Goal: Transaction & Acquisition: Purchase product/service

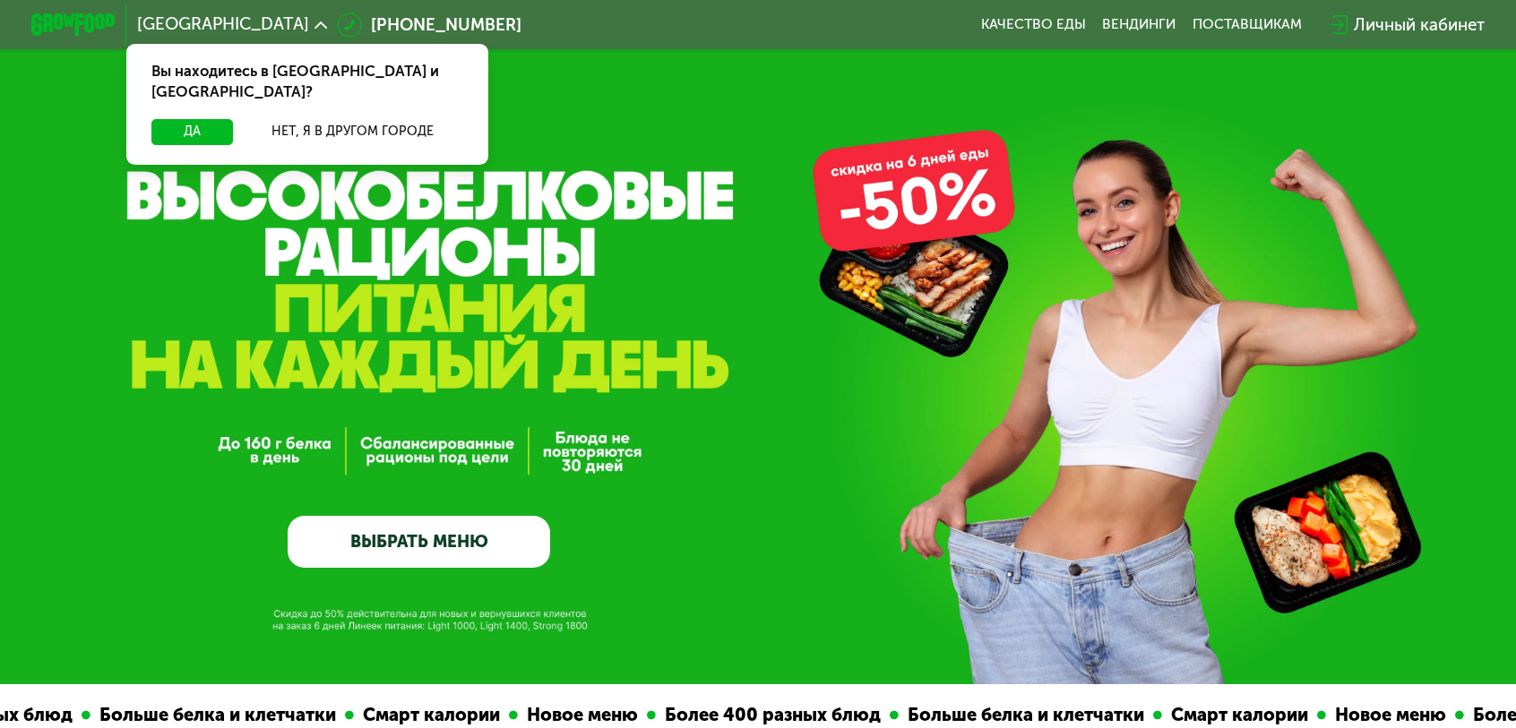
click at [483, 549] on link "ВЫБРАТЬ МЕНЮ" at bounding box center [419, 542] width 262 height 53
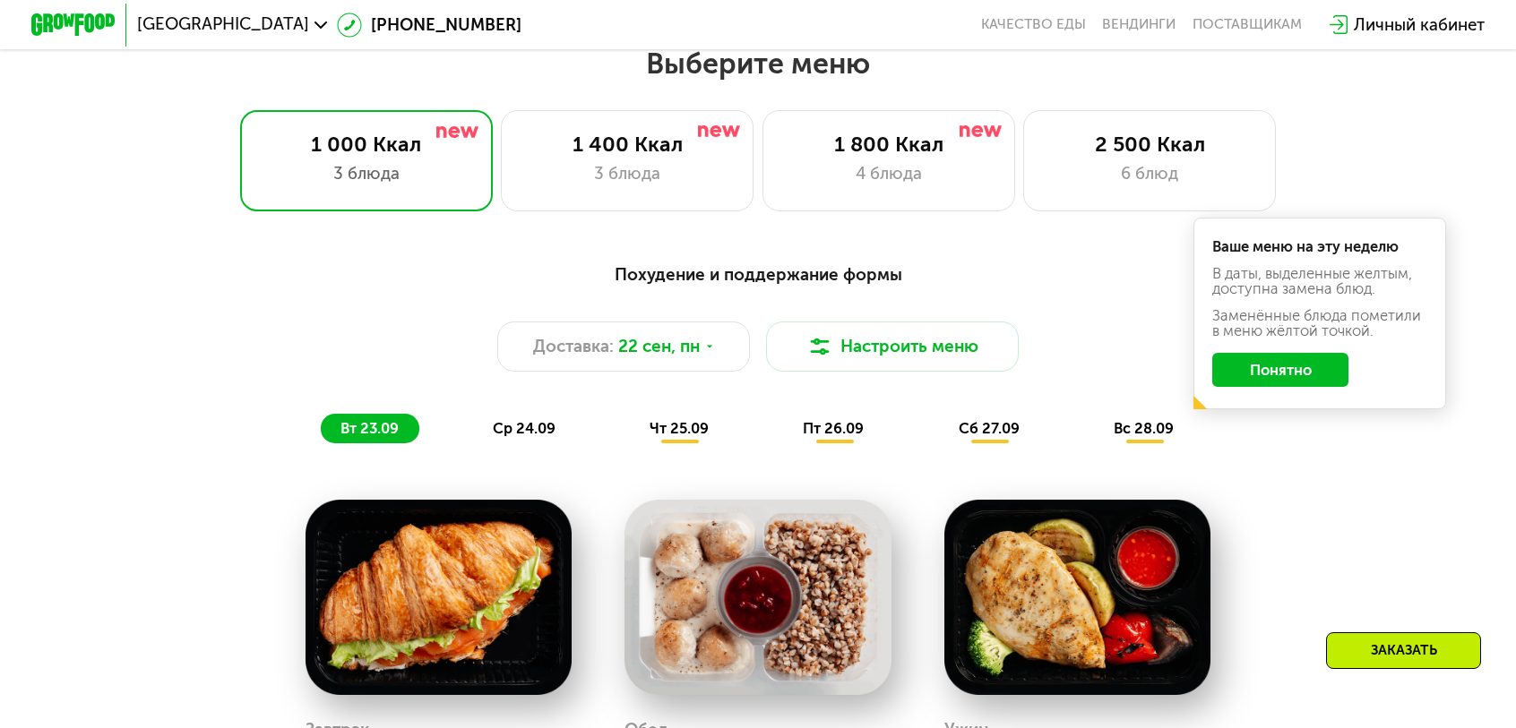
scroll to position [1329, 0]
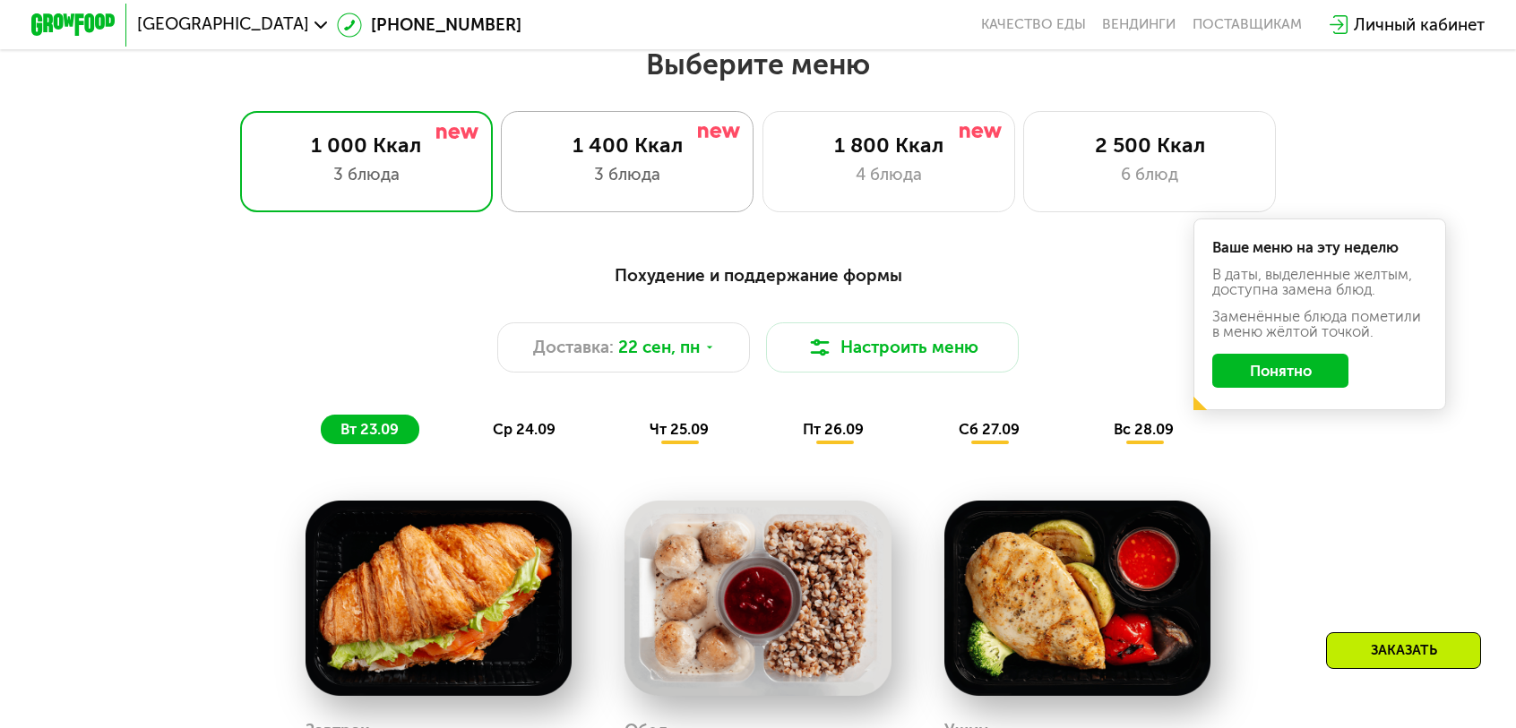
click at [683, 162] on div "3 блюда" at bounding box center [627, 174] width 209 height 25
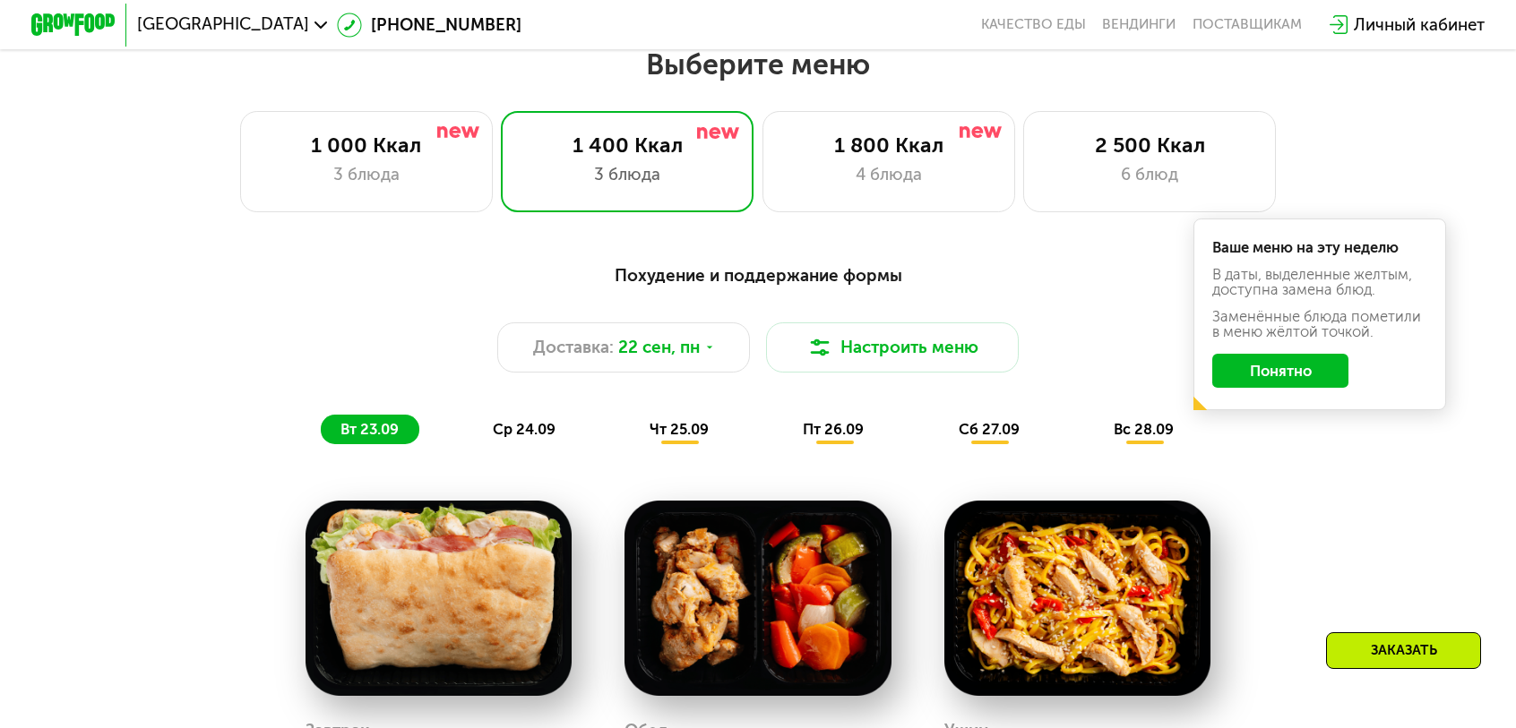
click at [1212, 354] on button "Понятно" at bounding box center [1279, 371] width 135 height 34
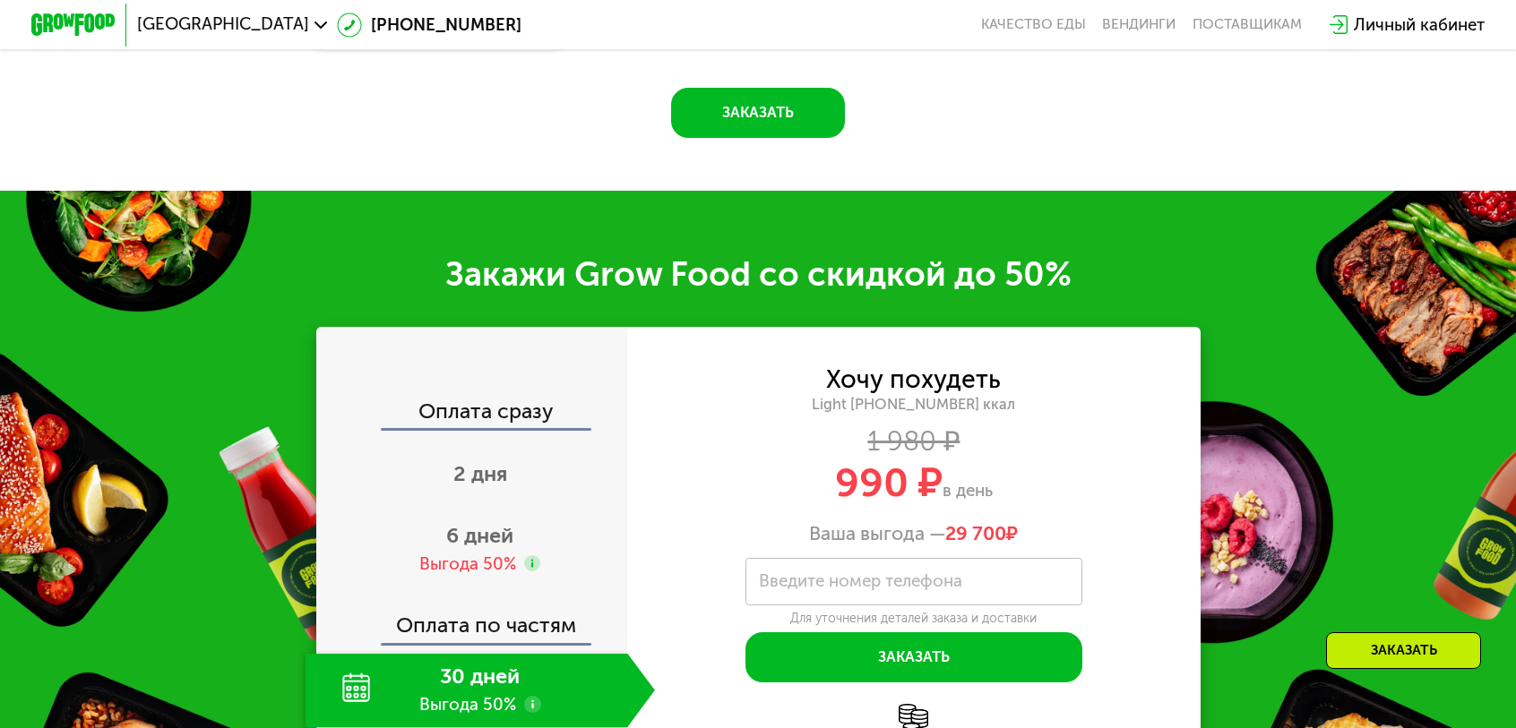
scroll to position [2313, 0]
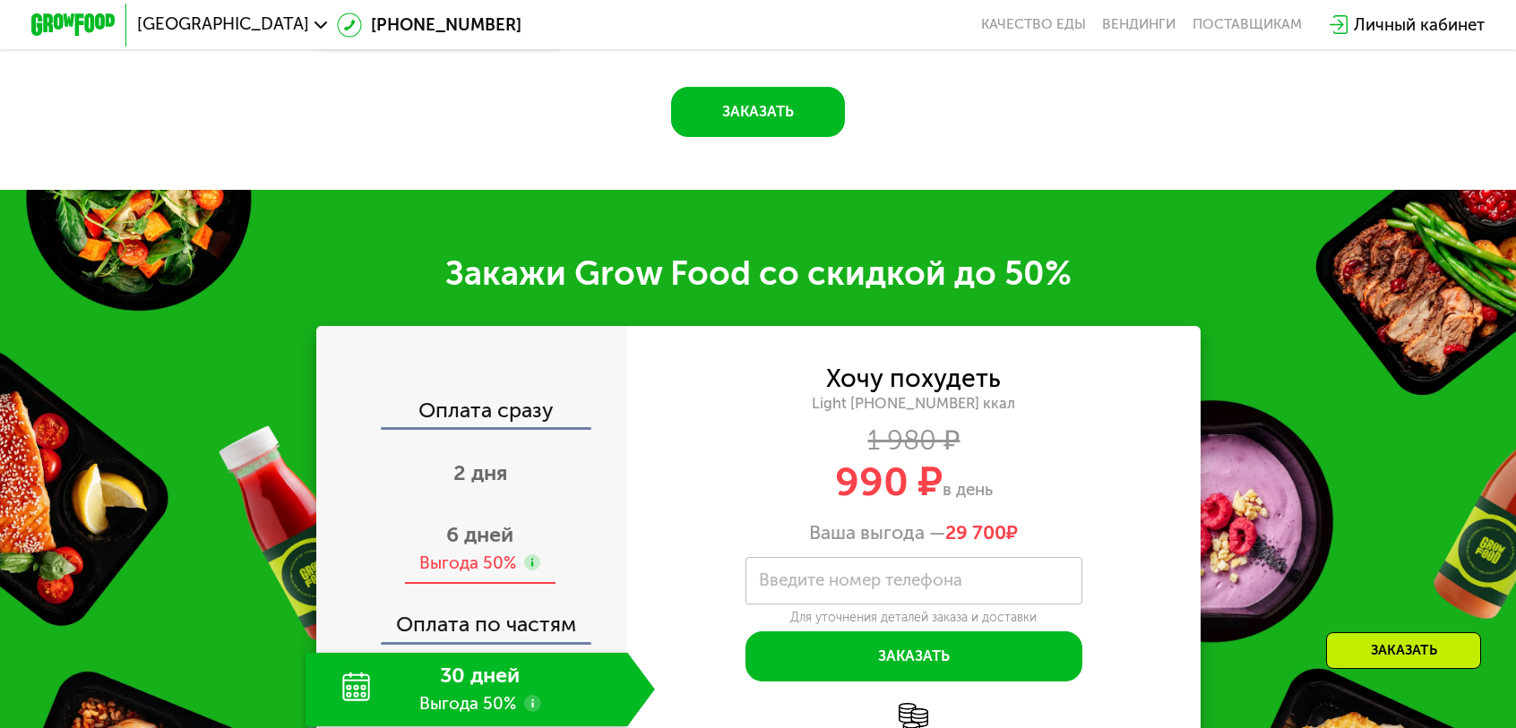
click at [541, 555] on use at bounding box center [532, 563] width 17 height 17
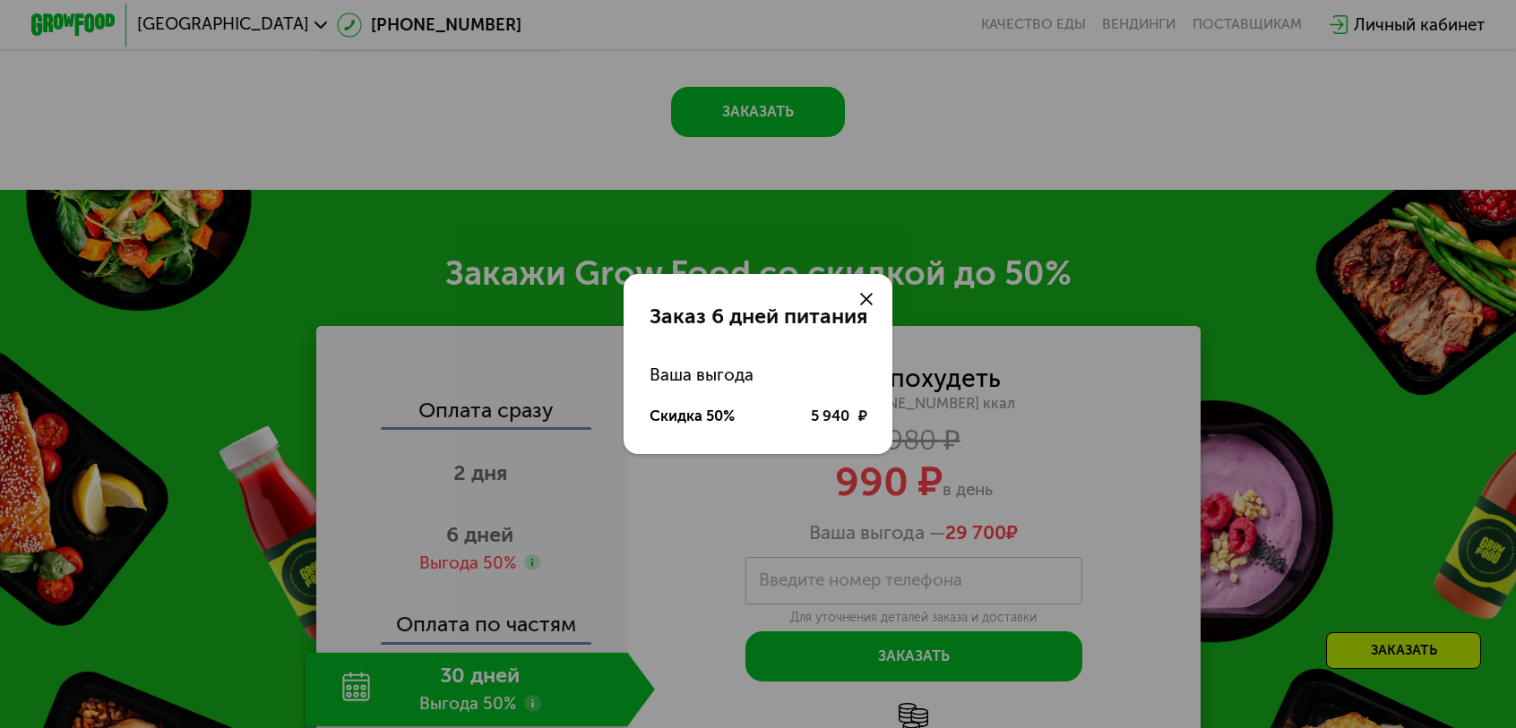
click at [582, 287] on div "Заказ 6 дней питания Ваша выгода Скидка 50% 5 940 ₽" at bounding box center [758, 364] width 1516 height 728
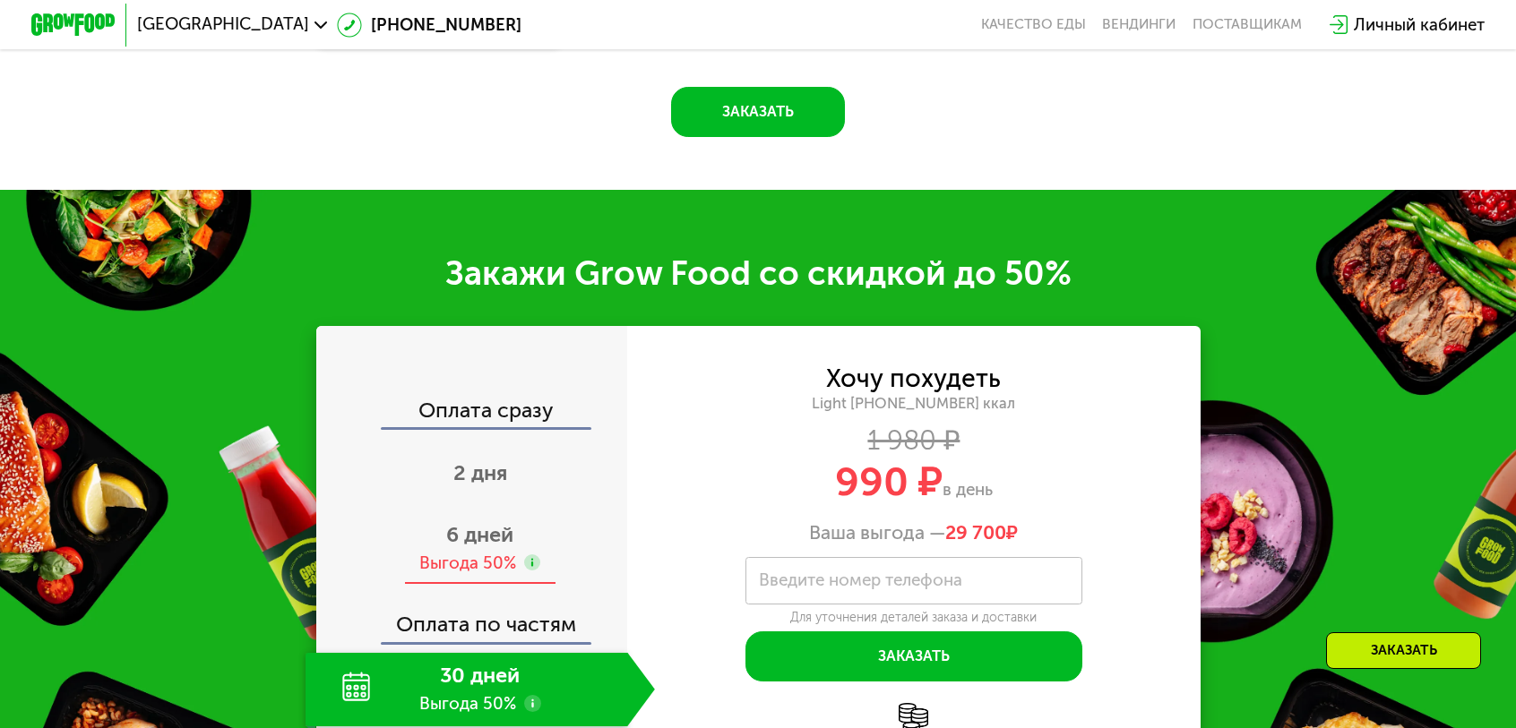
click at [513, 522] on span "6 дней" at bounding box center [479, 534] width 67 height 25
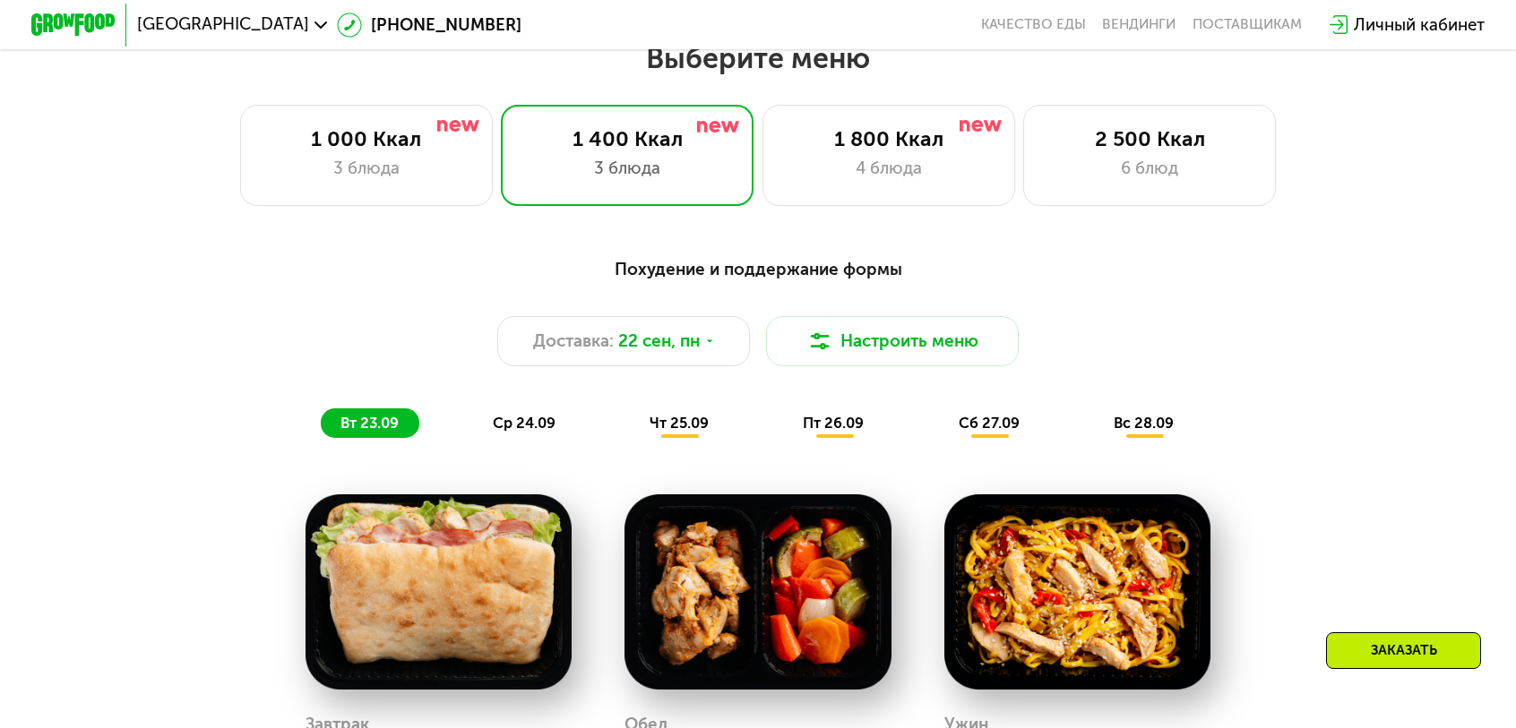
scroll to position [1335, 0]
click at [555, 415] on span "ср 24.09" at bounding box center [524, 423] width 63 height 17
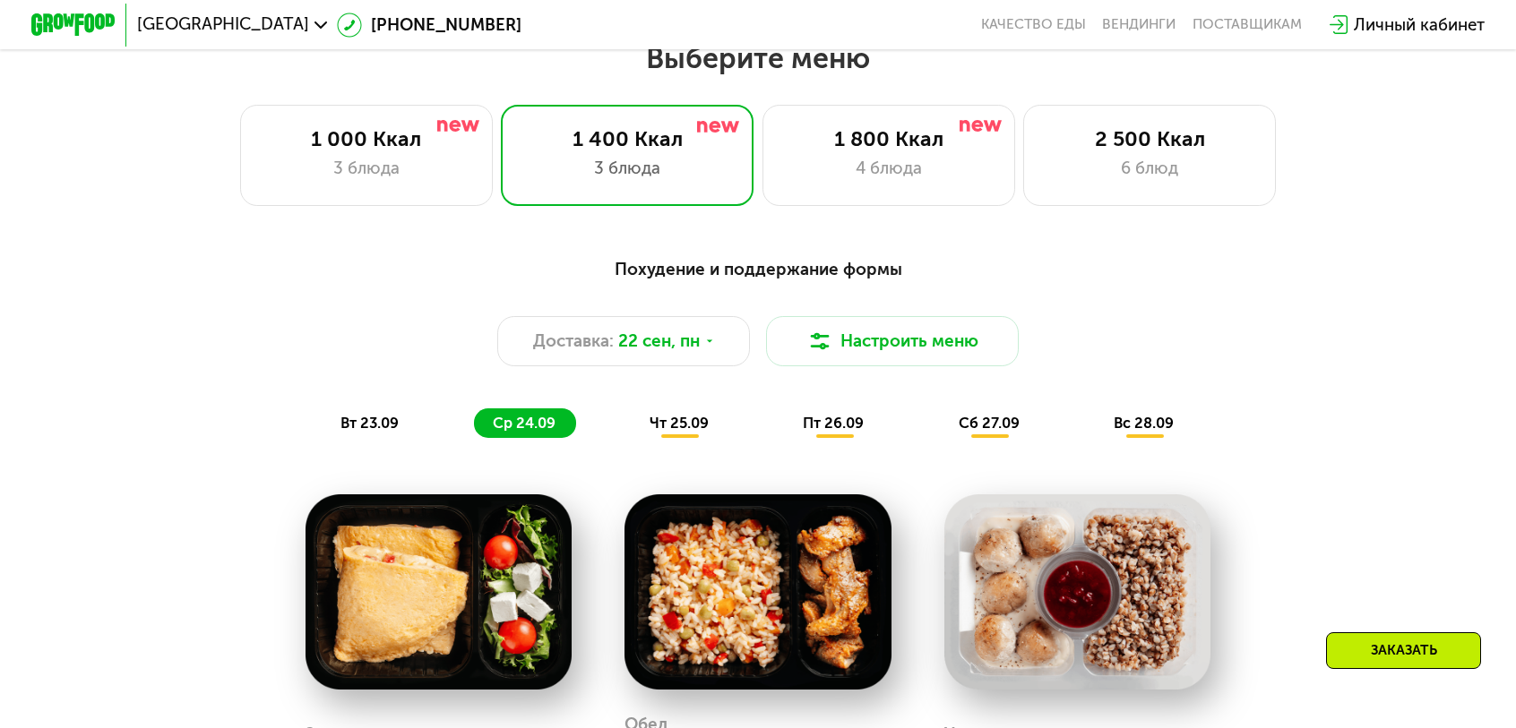
click at [676, 415] on span "чт 25.09" at bounding box center [679, 423] width 59 height 17
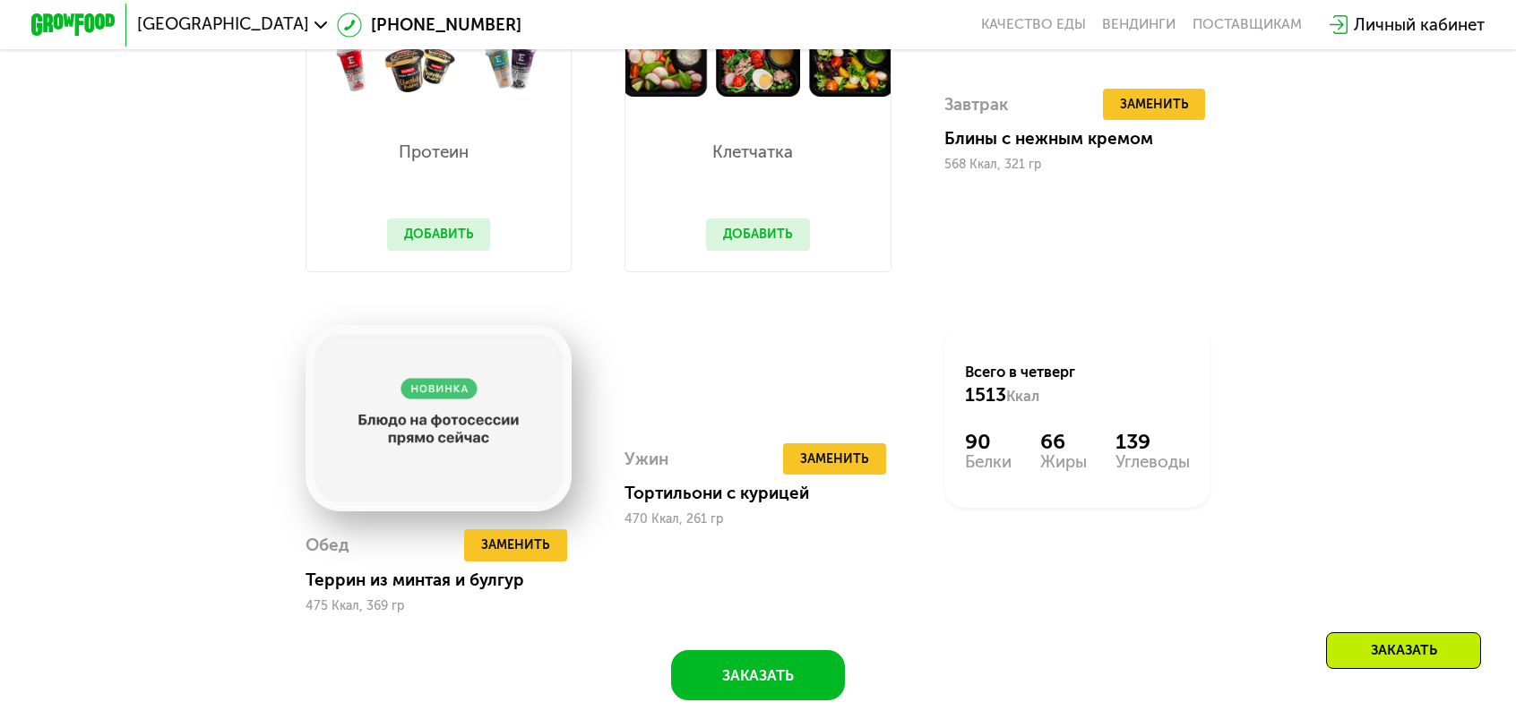
scroll to position [1872, 0]
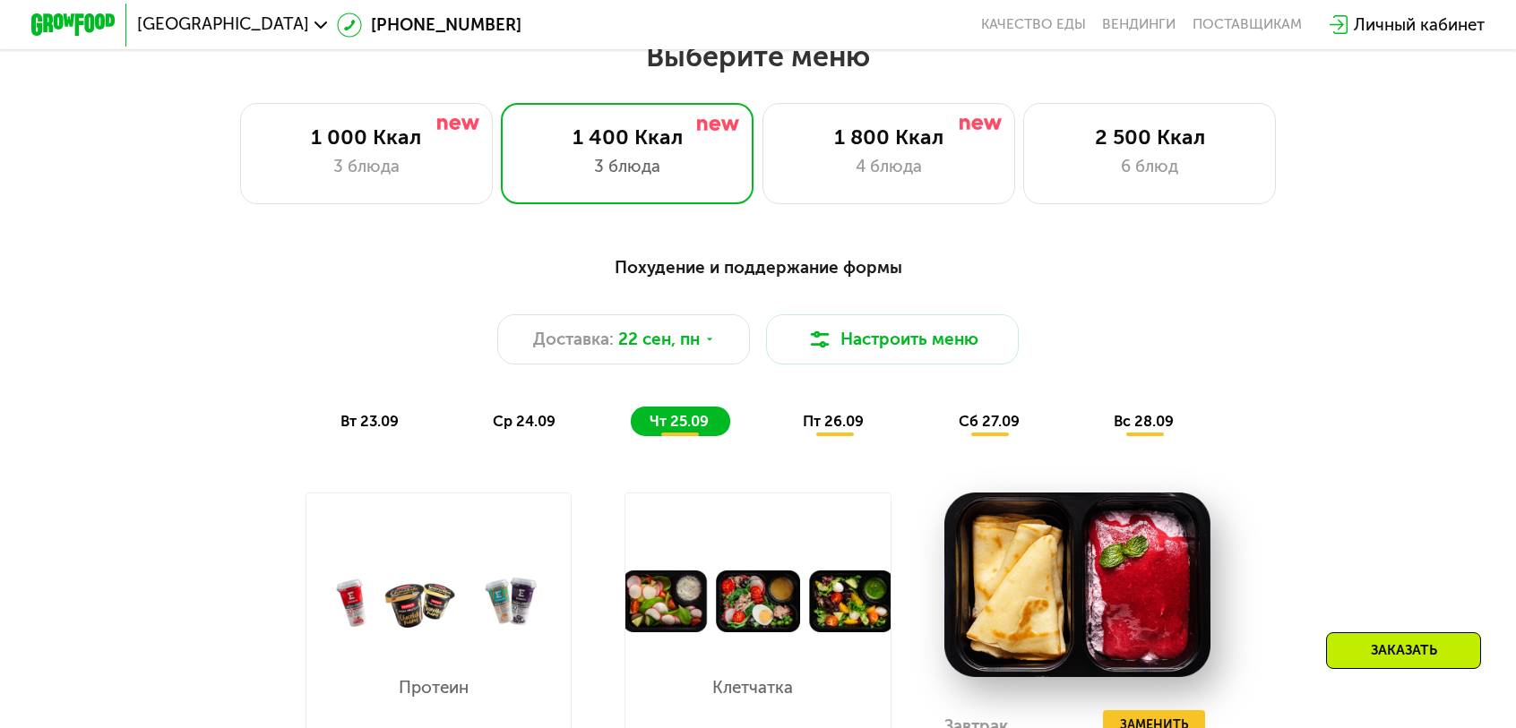
click at [755, 571] on img at bounding box center [757, 602] width 265 height 62
click at [822, 354] on div "Похудение и поддержание формы Доставка: [DATE] Настроить меню вт 23.09 ср 24.09…" at bounding box center [757, 346] width 1246 height 182
click at [827, 414] on span "пт 26.09" at bounding box center [833, 422] width 61 height 17
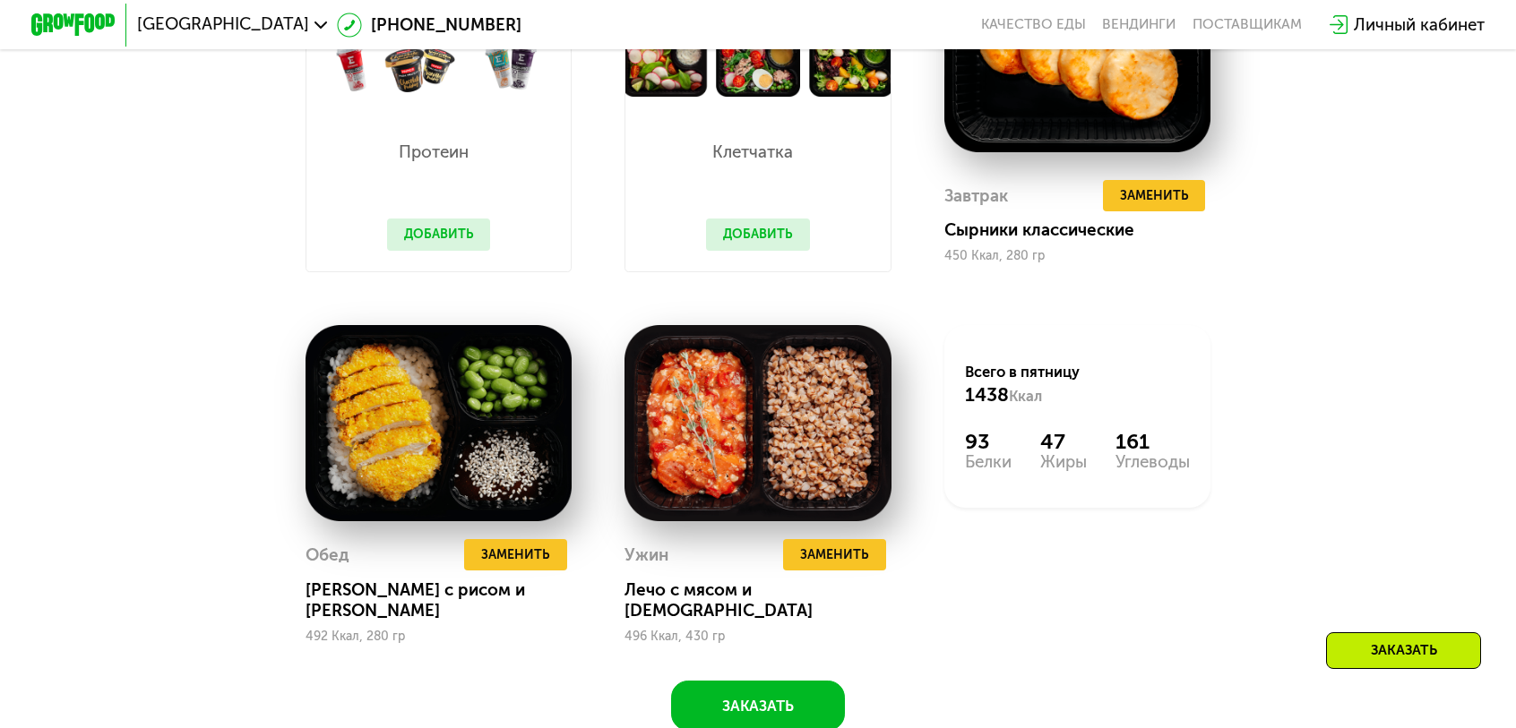
scroll to position [1872, 0]
click at [846, 545] on span "Заменить" at bounding box center [834, 556] width 69 height 22
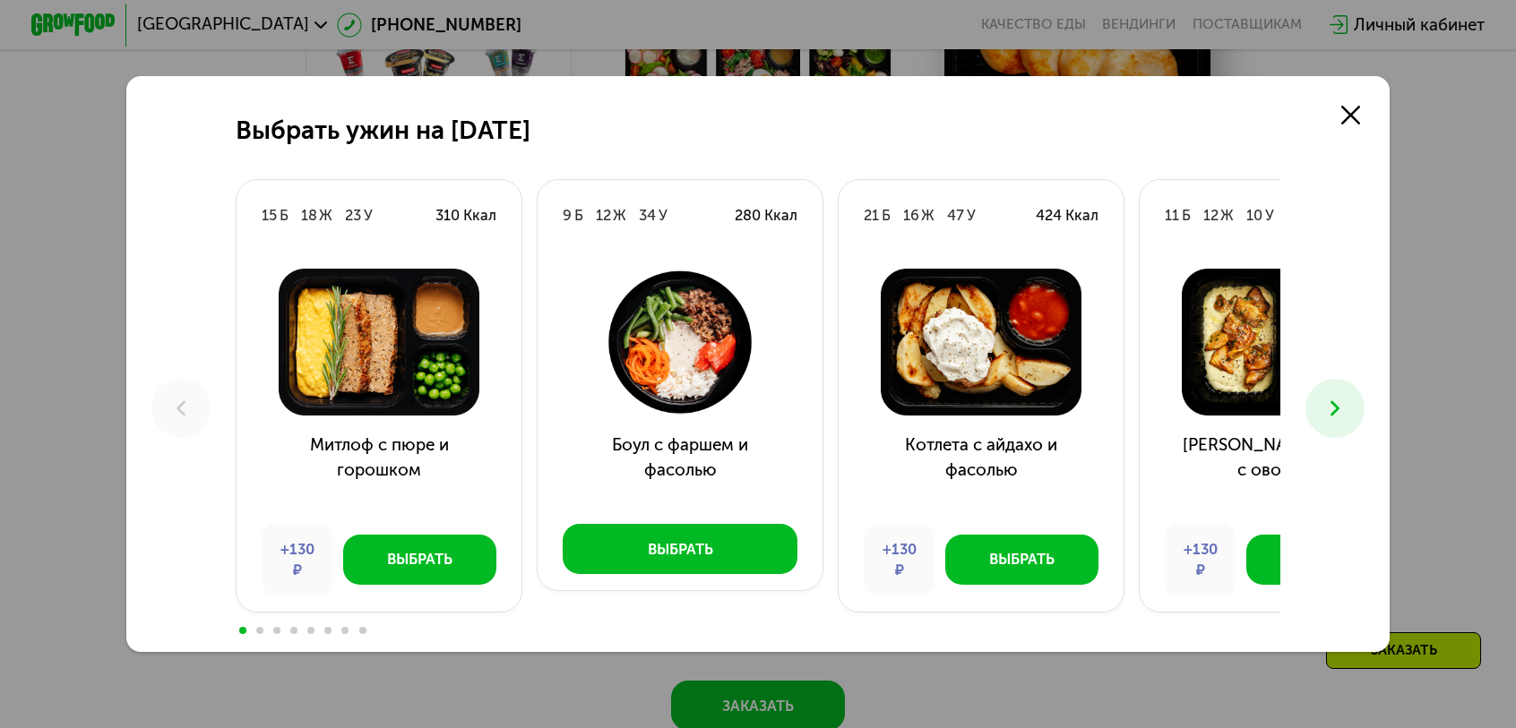
click at [805, 403] on img at bounding box center [680, 343] width 251 height 148
click at [1106, 362] on img at bounding box center [981, 343] width 251 height 148
click at [1080, 371] on img at bounding box center [981, 343] width 251 height 148
click at [1089, 535] on button "Выбрать" at bounding box center [1021, 560] width 153 height 50
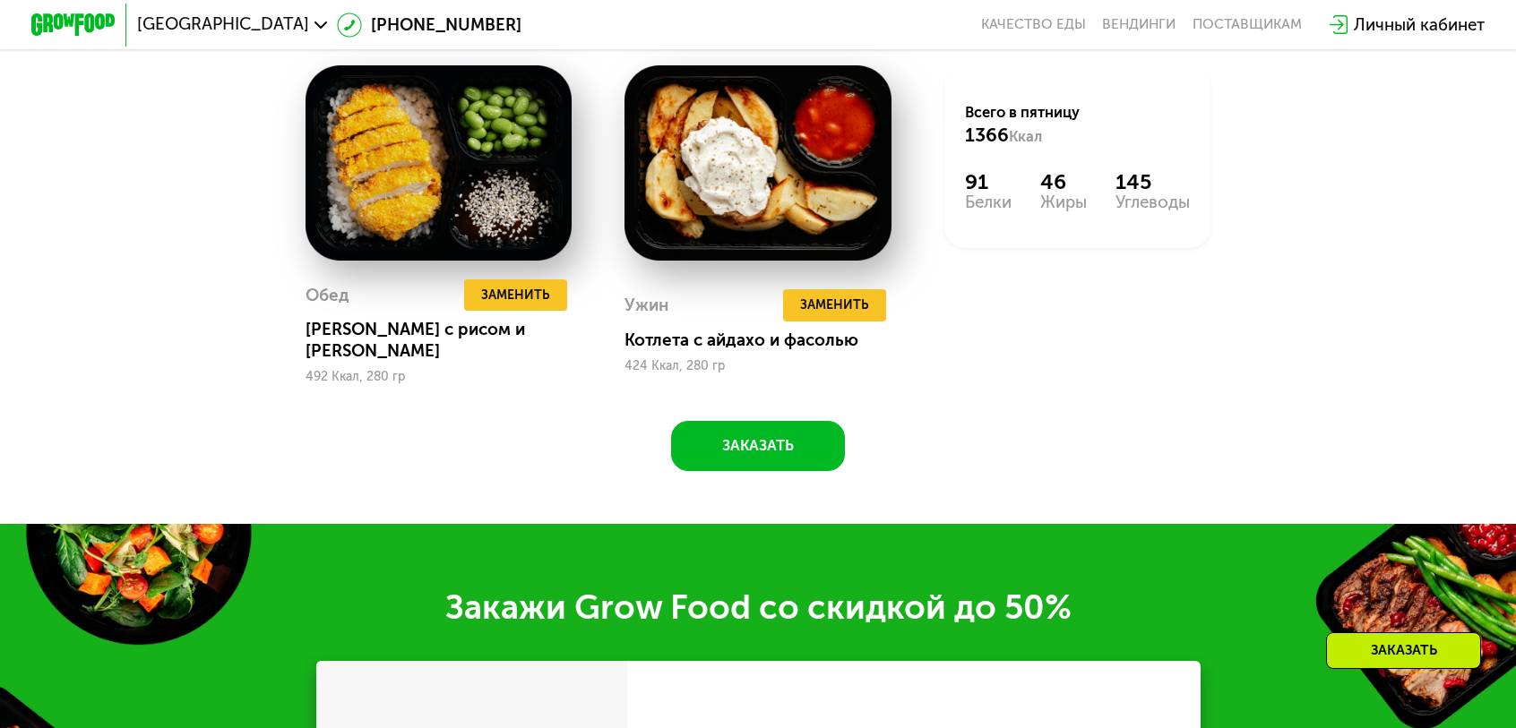
scroll to position [2186, 0]
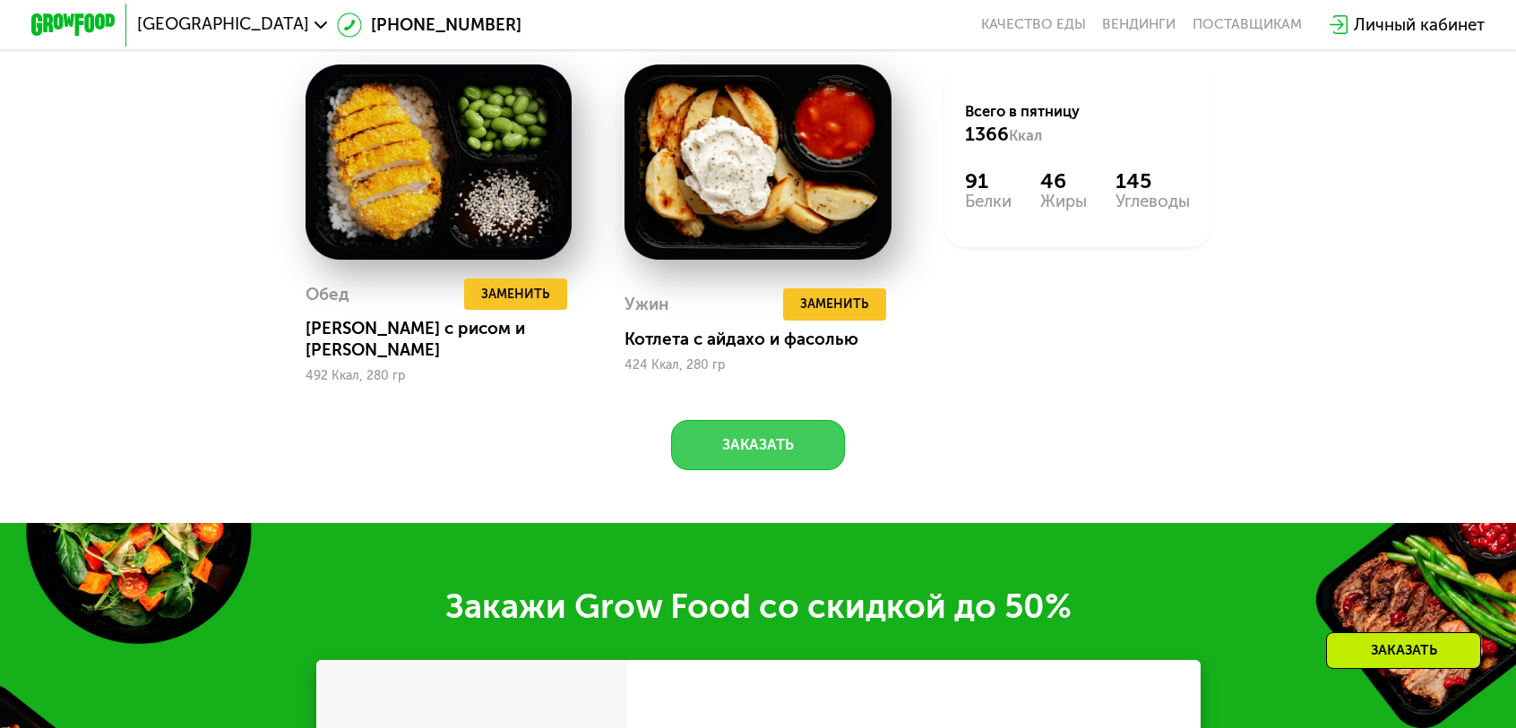
click at [762, 420] on button "Заказать" at bounding box center [758, 445] width 175 height 50
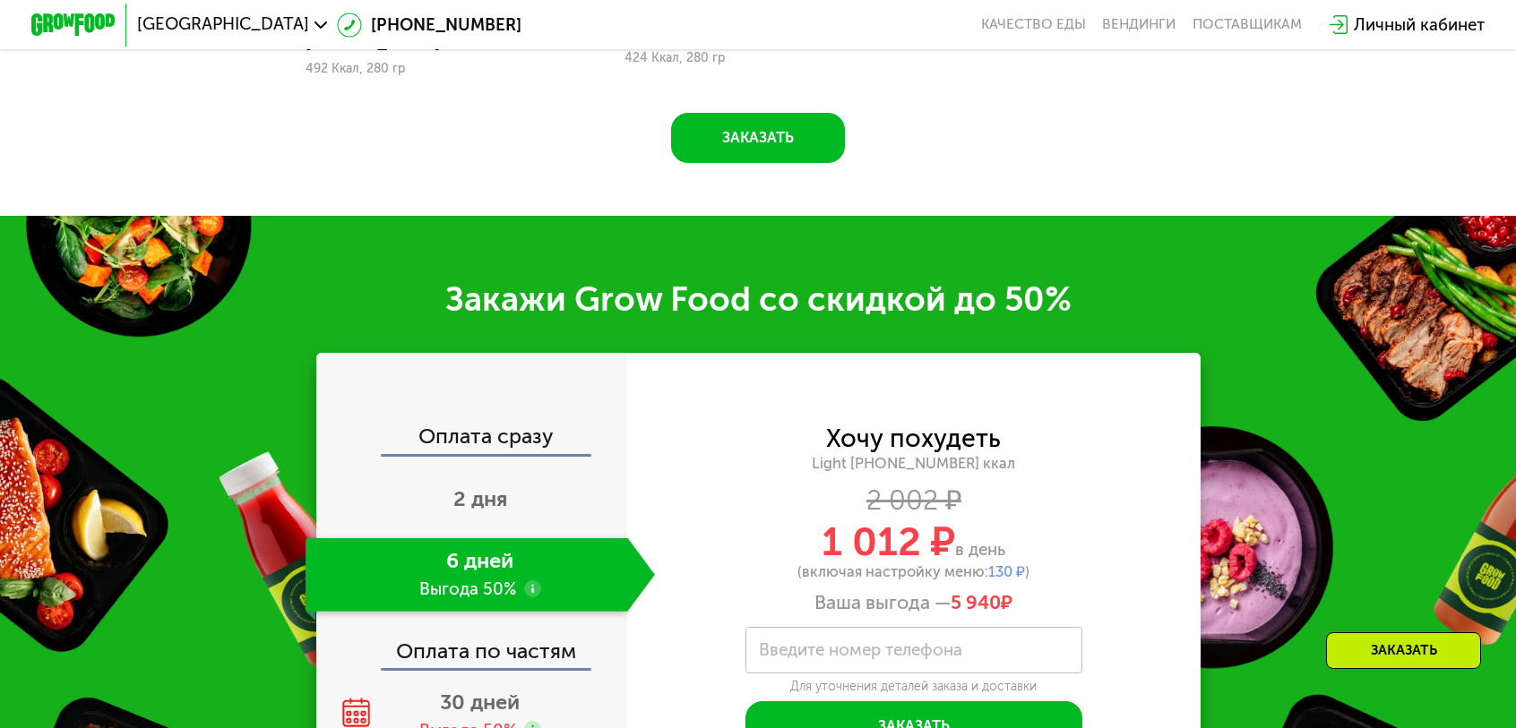
scroll to position [2499, 0]
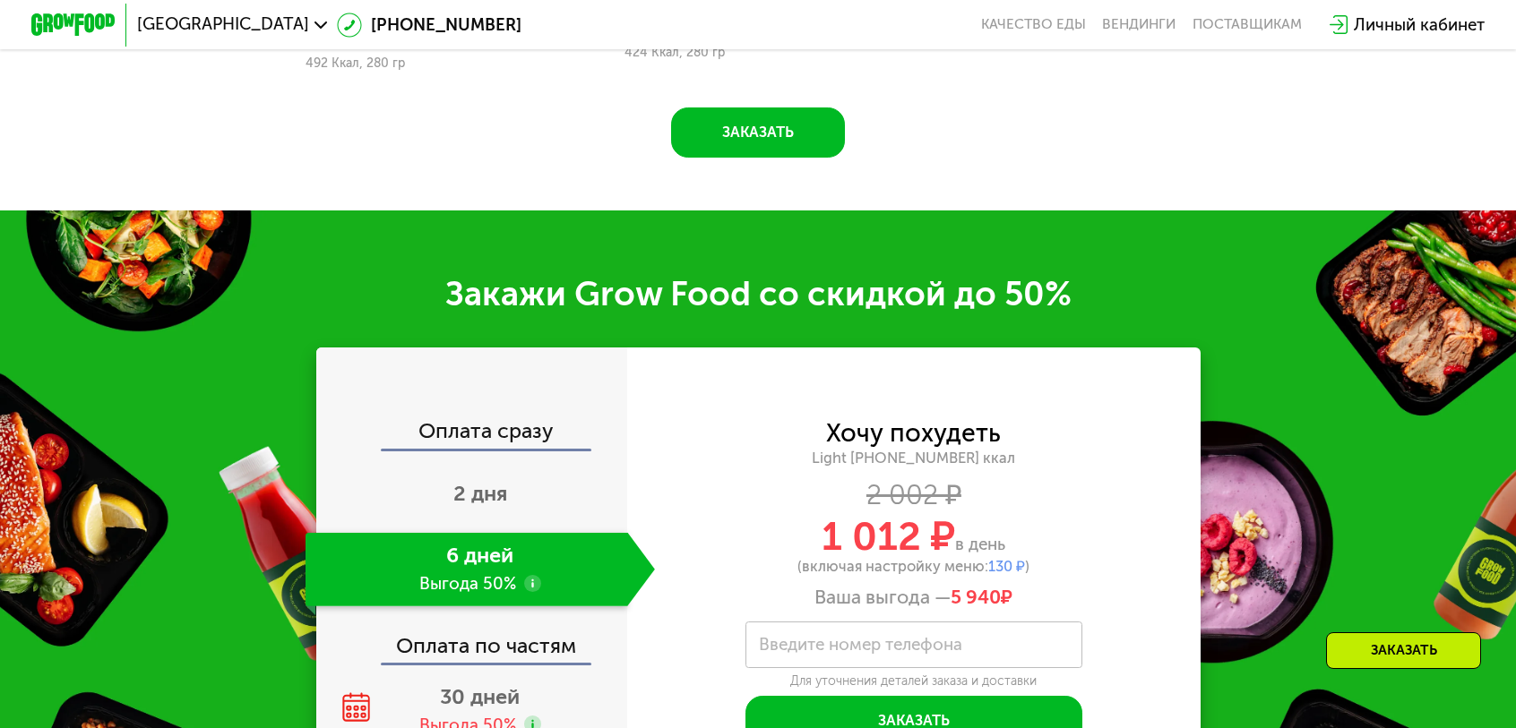
click at [520, 684] on span "30 дней" at bounding box center [480, 696] width 80 height 25
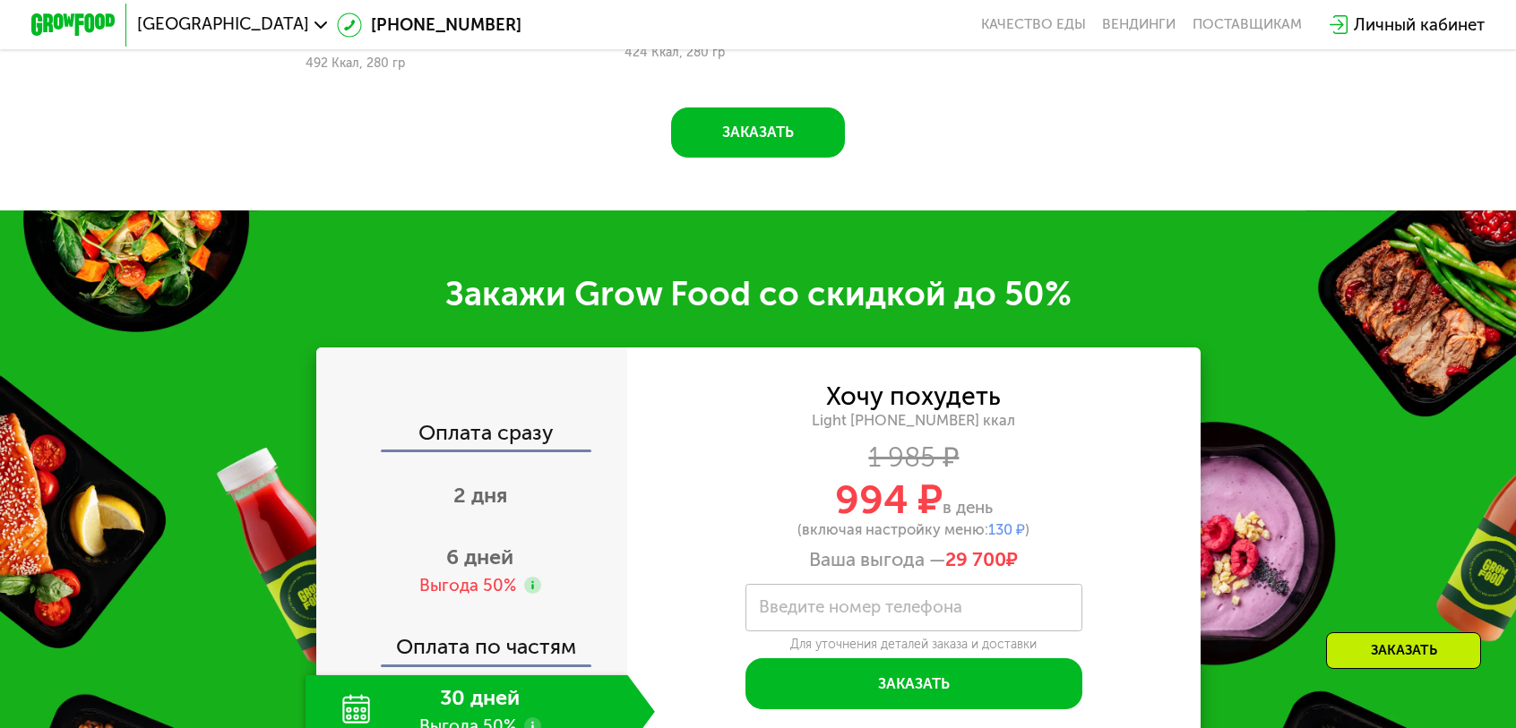
click at [539, 676] on div "30 дней Выгода 50%" at bounding box center [467, 712] width 323 height 73
click at [516, 574] on div "Выгода 50%" at bounding box center [467, 585] width 97 height 23
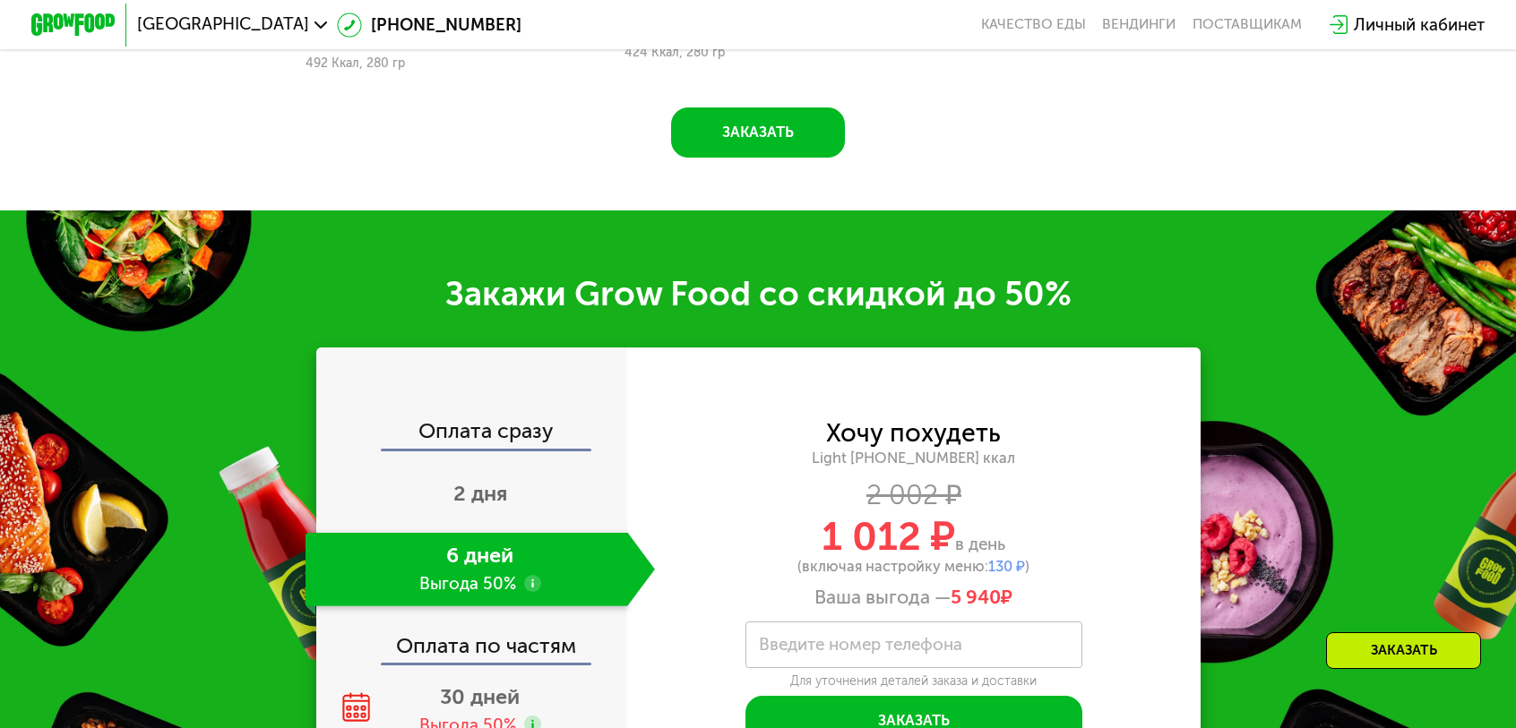
click at [519, 684] on span "30 дней" at bounding box center [480, 696] width 80 height 25
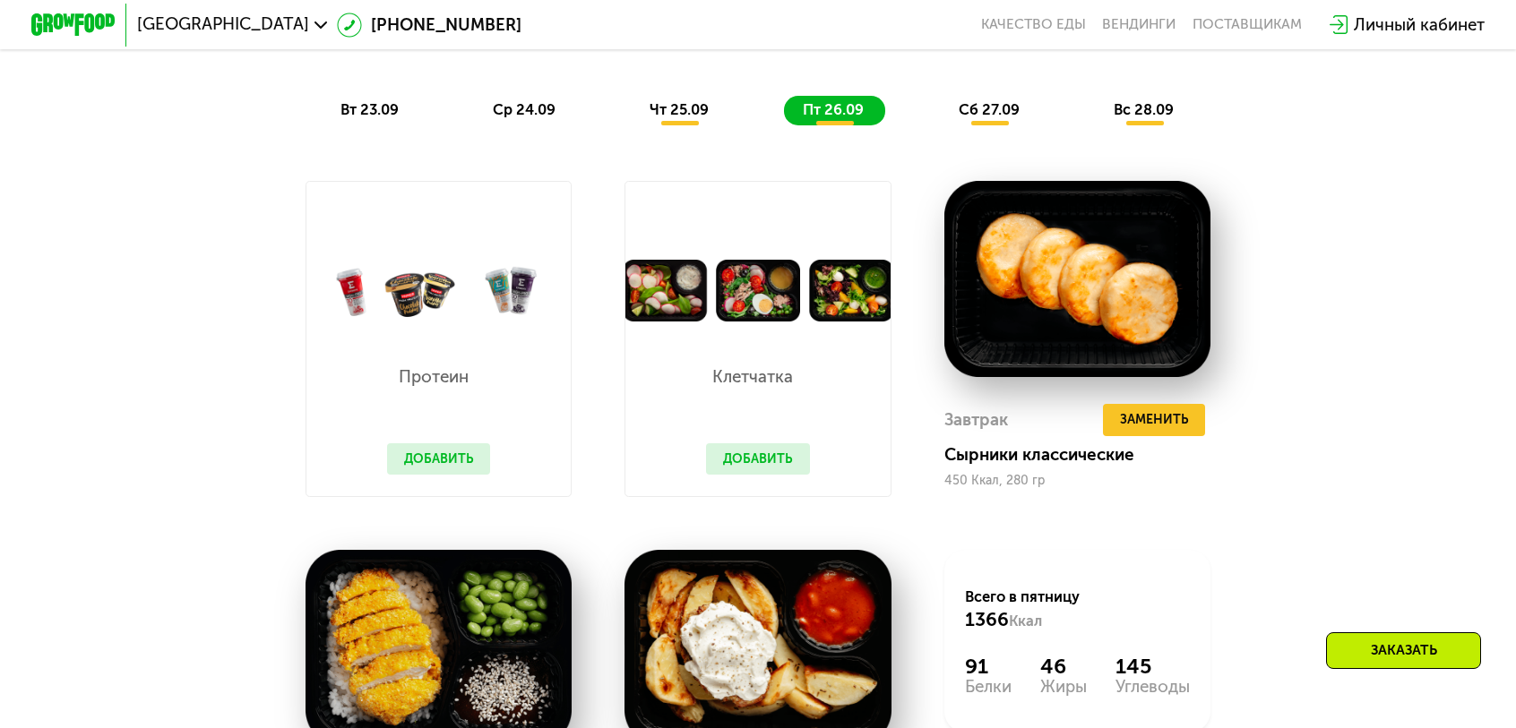
scroll to position [1700, 0]
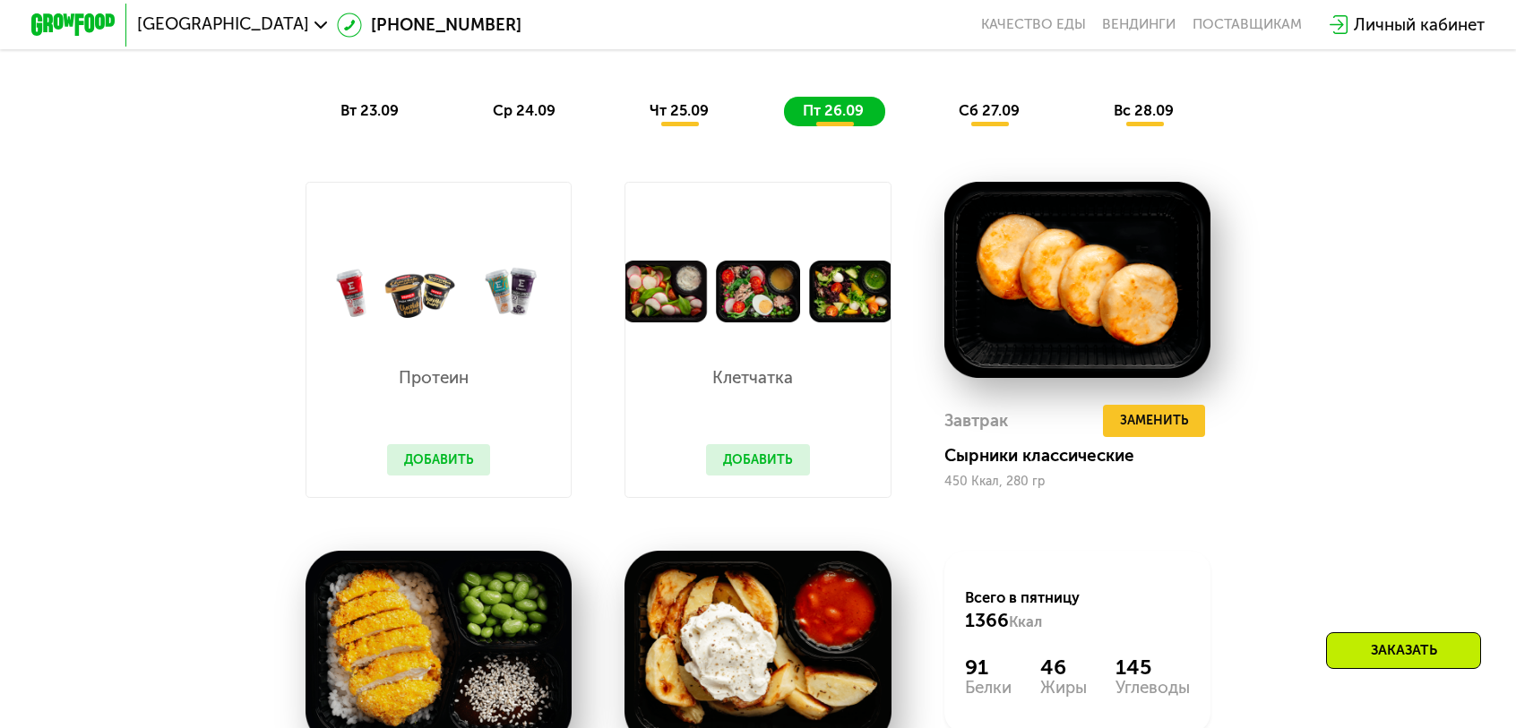
click at [759, 444] on button "Добавить" at bounding box center [758, 459] width 104 height 31
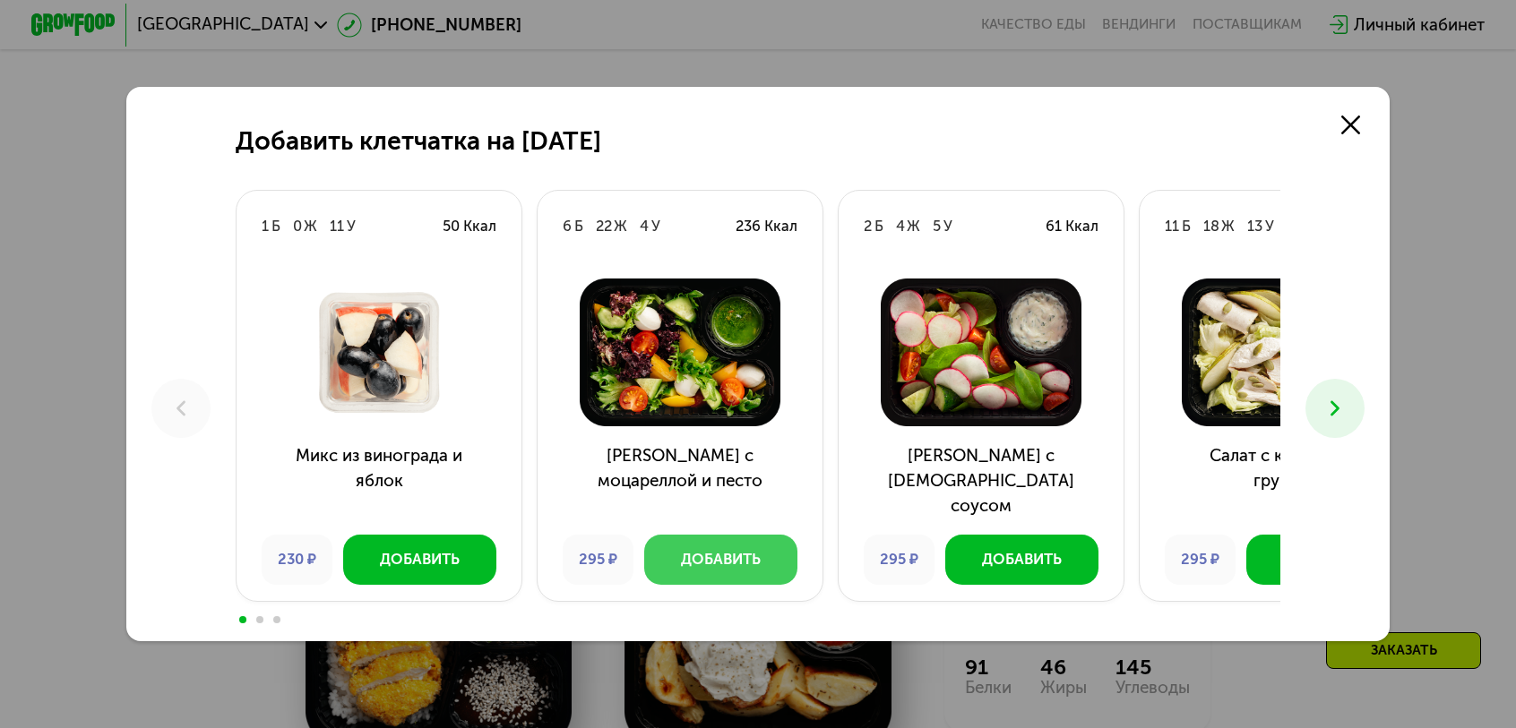
click at [782, 535] on button "Добавить" at bounding box center [720, 560] width 153 height 50
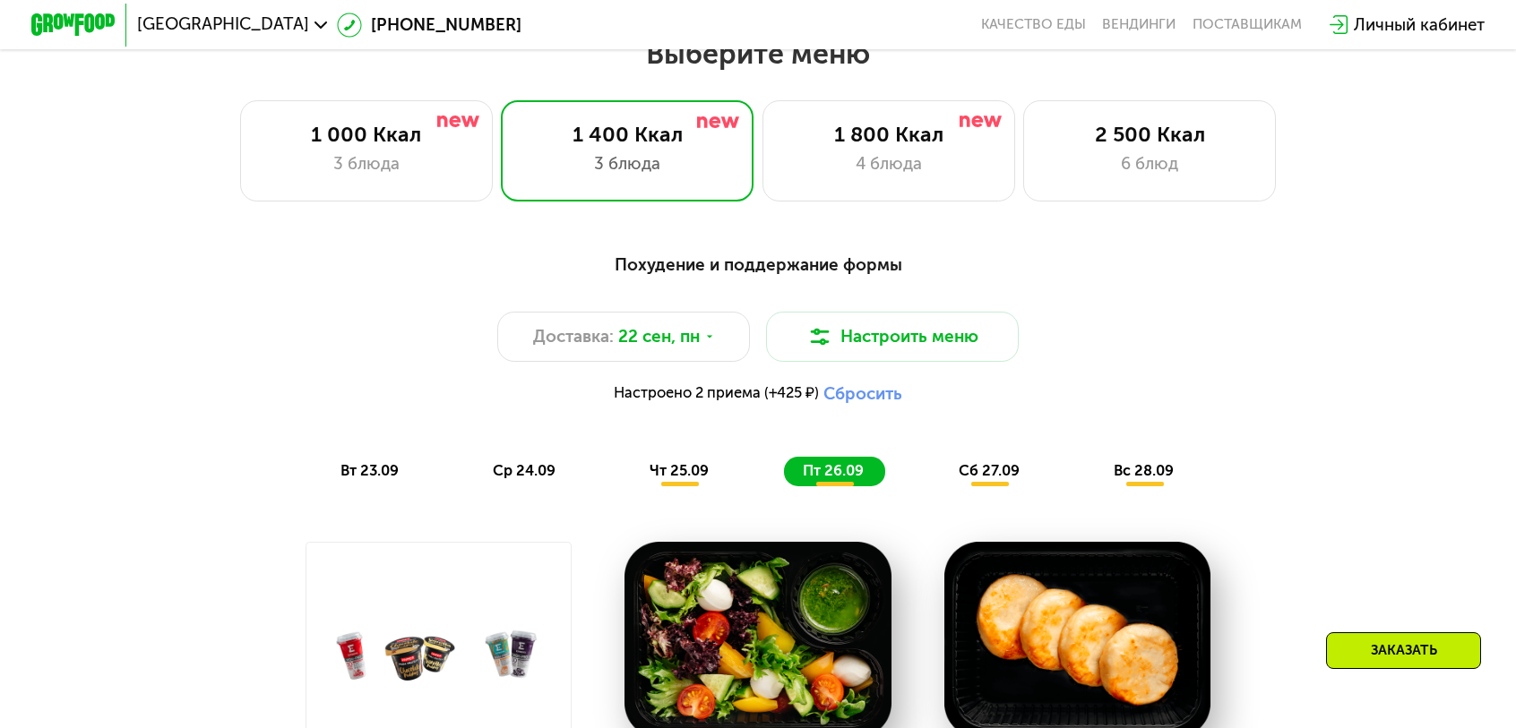
scroll to position [1340, 0]
click at [963, 461] on span "сб 27.09" at bounding box center [989, 469] width 61 height 17
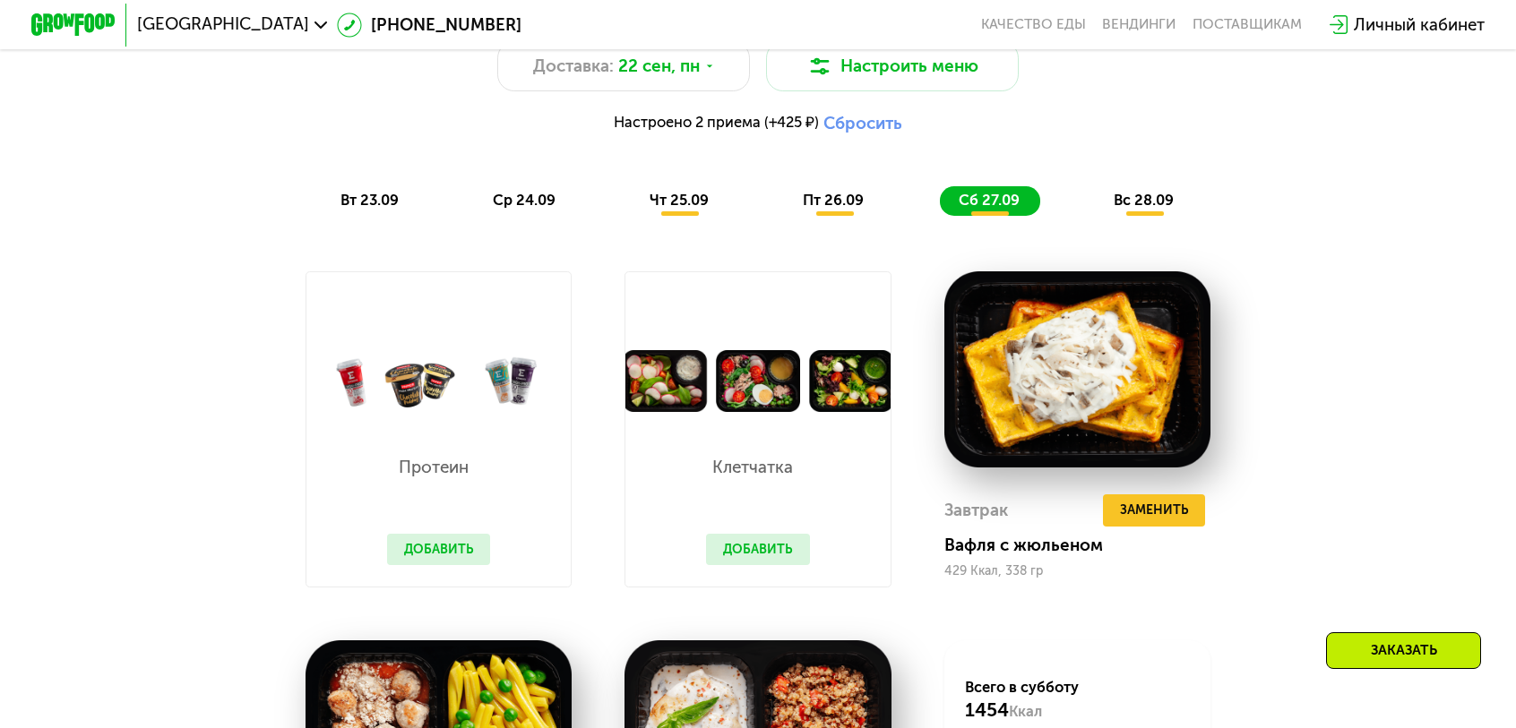
scroll to position [1609, 0]
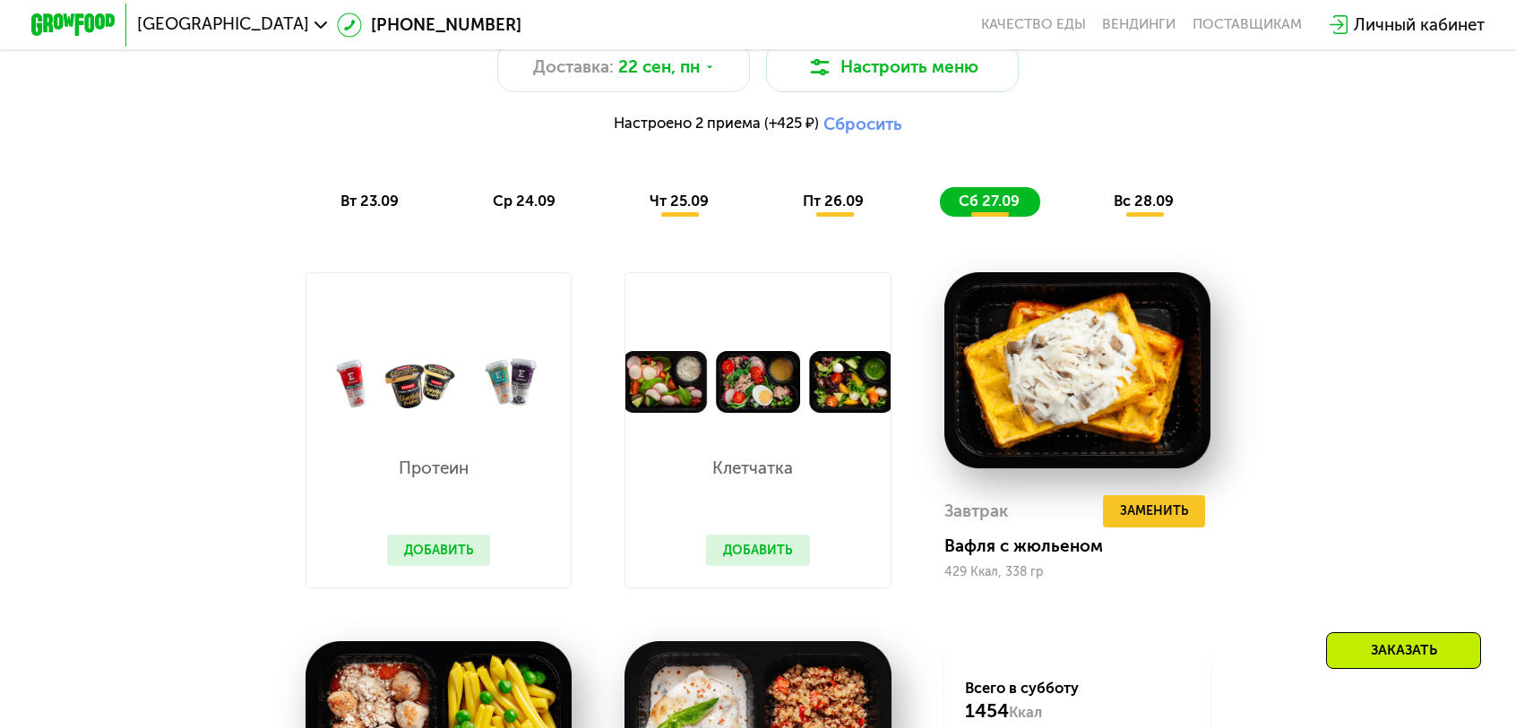
click at [477, 535] on button "Добавить" at bounding box center [439, 550] width 104 height 31
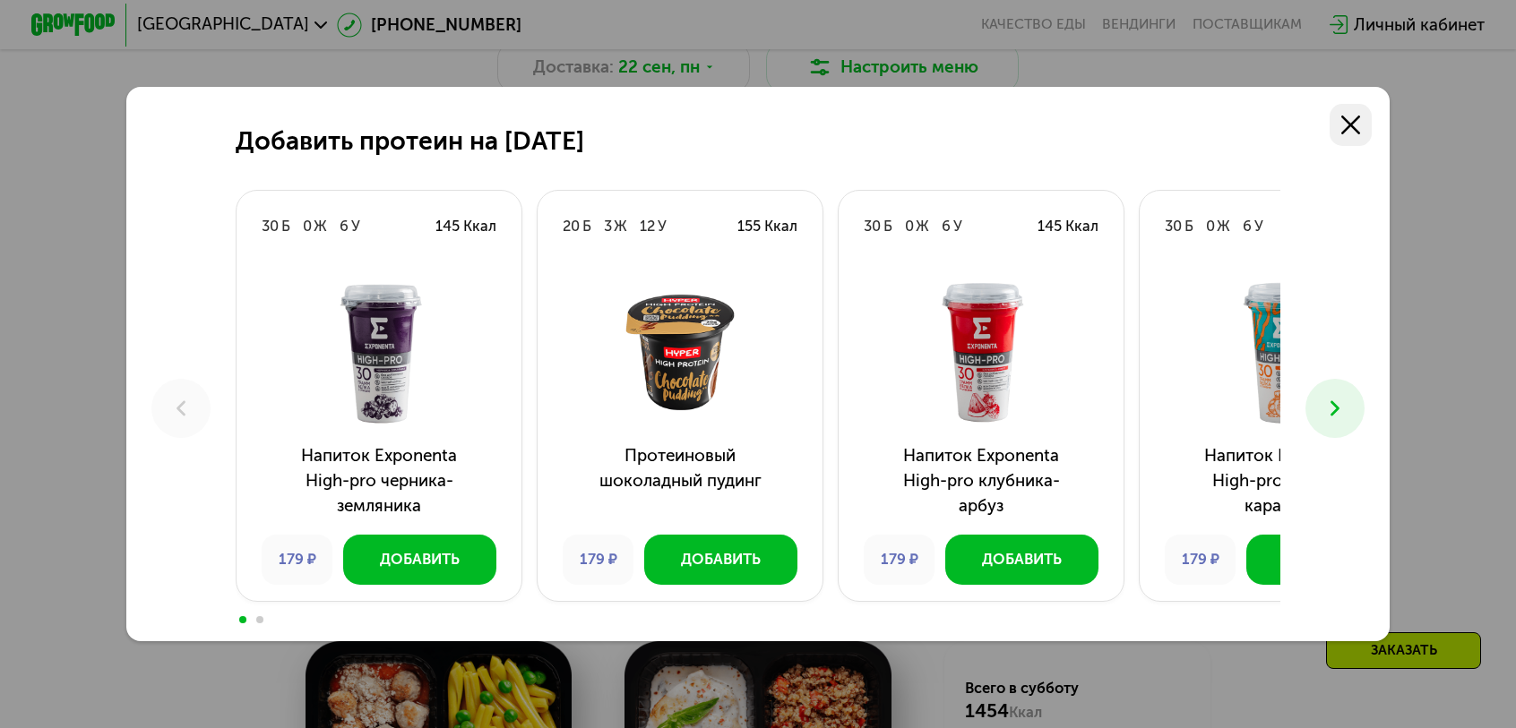
click at [1341, 134] on icon at bounding box center [1350, 125] width 19 height 19
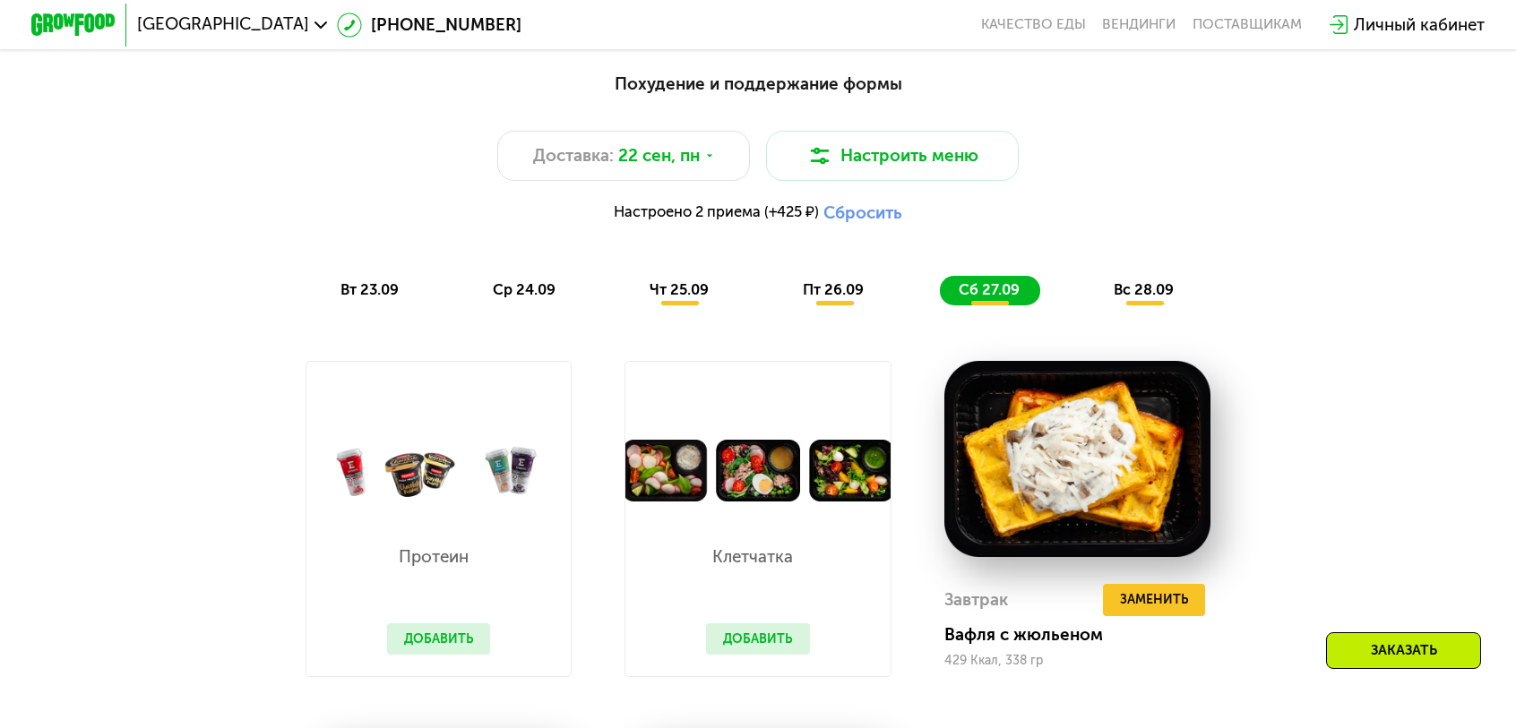
scroll to position [1519, 0]
click at [399, 282] on span "вт 23.09" at bounding box center [369, 290] width 58 height 17
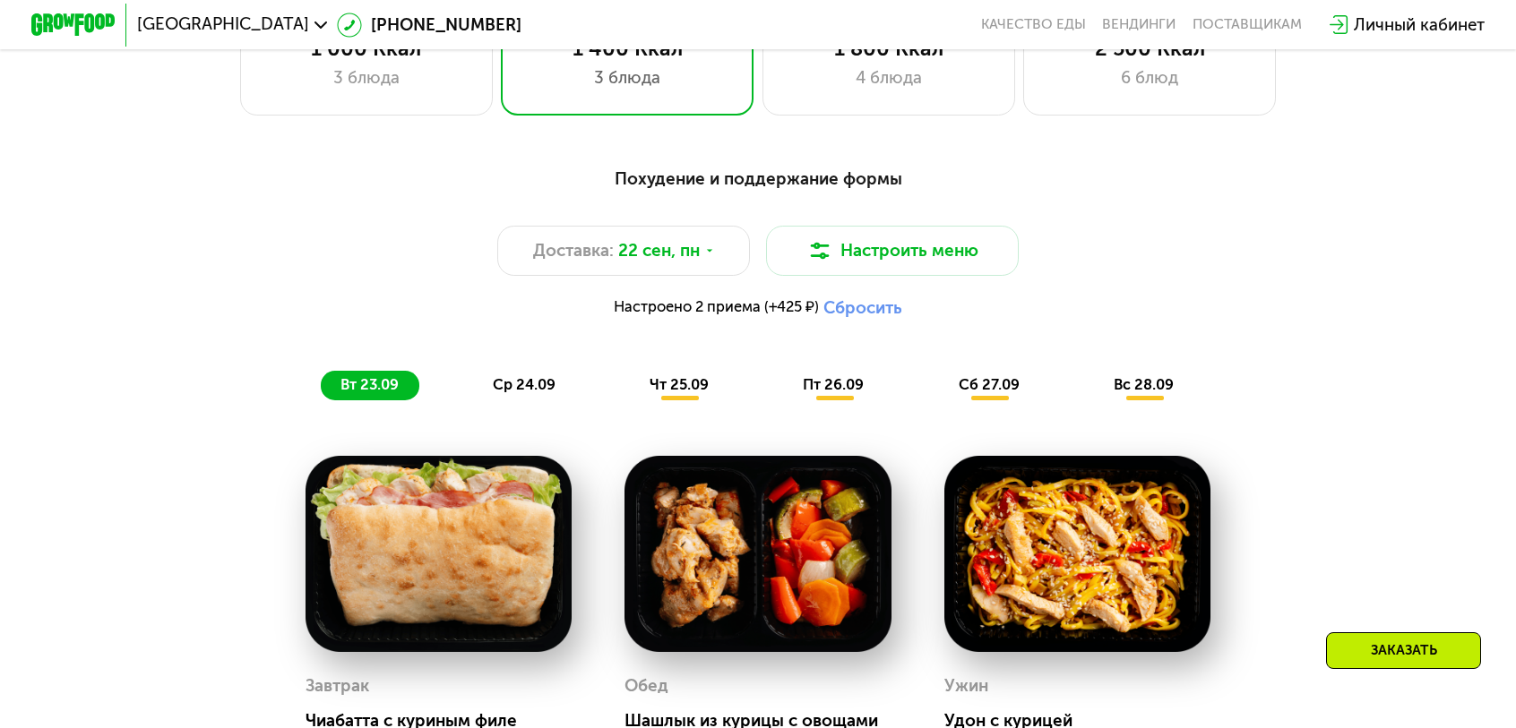
scroll to position [1424, 0]
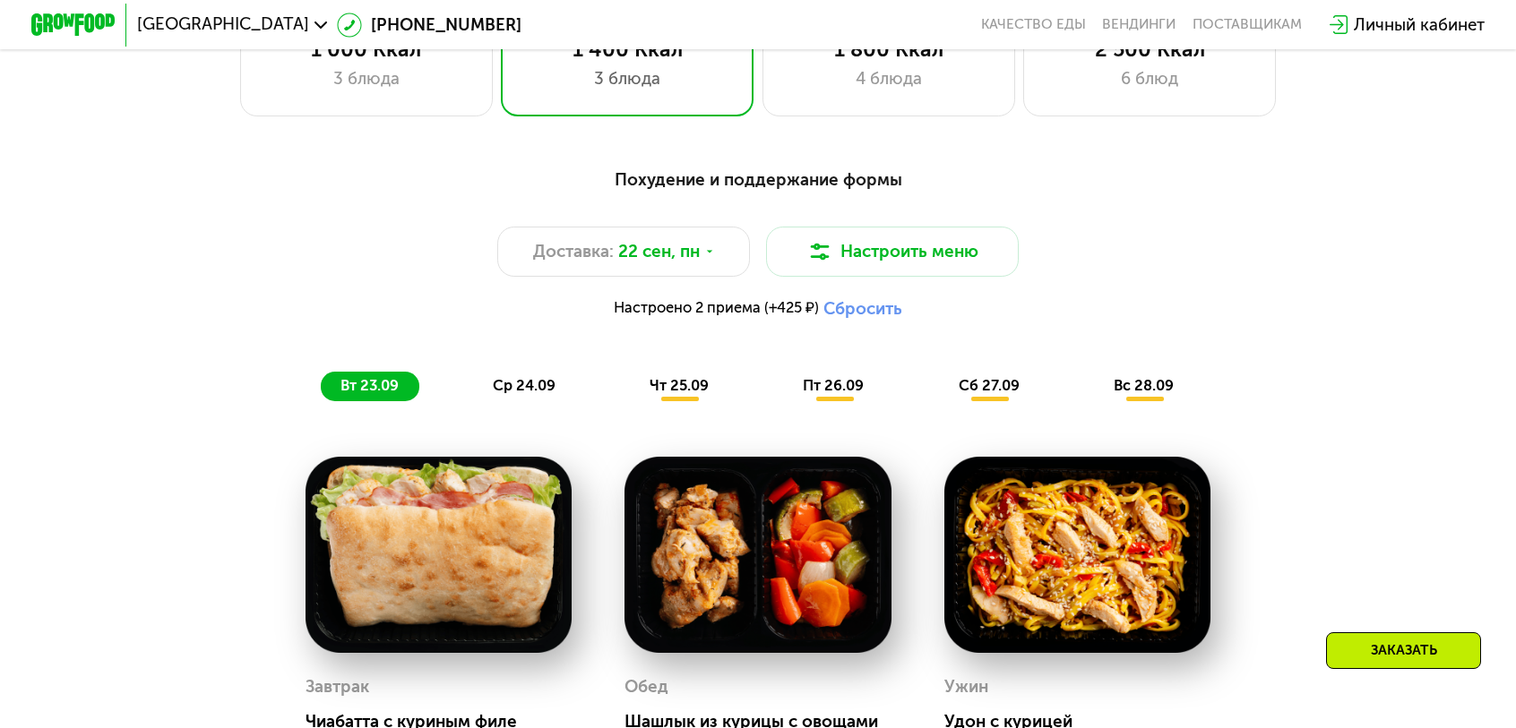
click at [533, 377] on span "ср 24.09" at bounding box center [524, 385] width 63 height 17
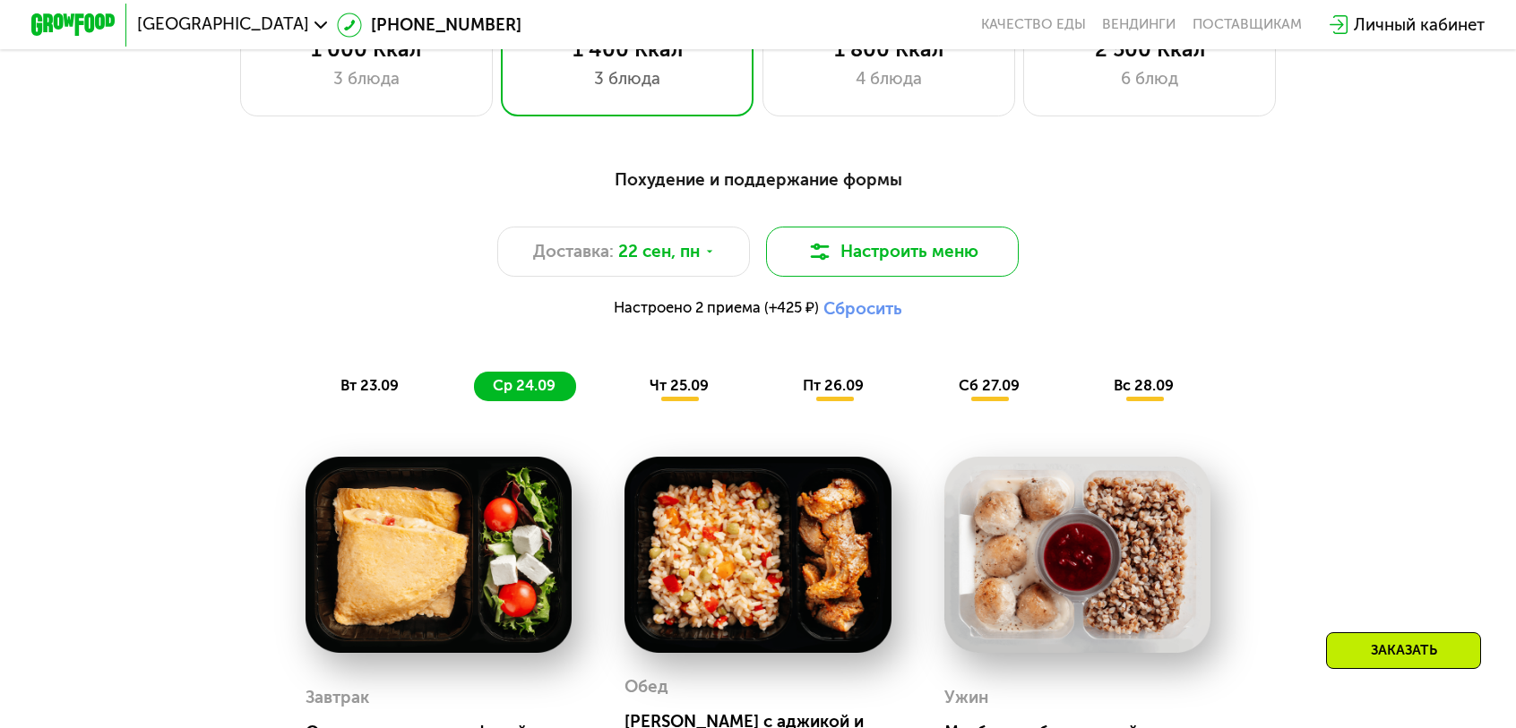
click at [874, 227] on button "Настроить меню" at bounding box center [892, 252] width 253 height 50
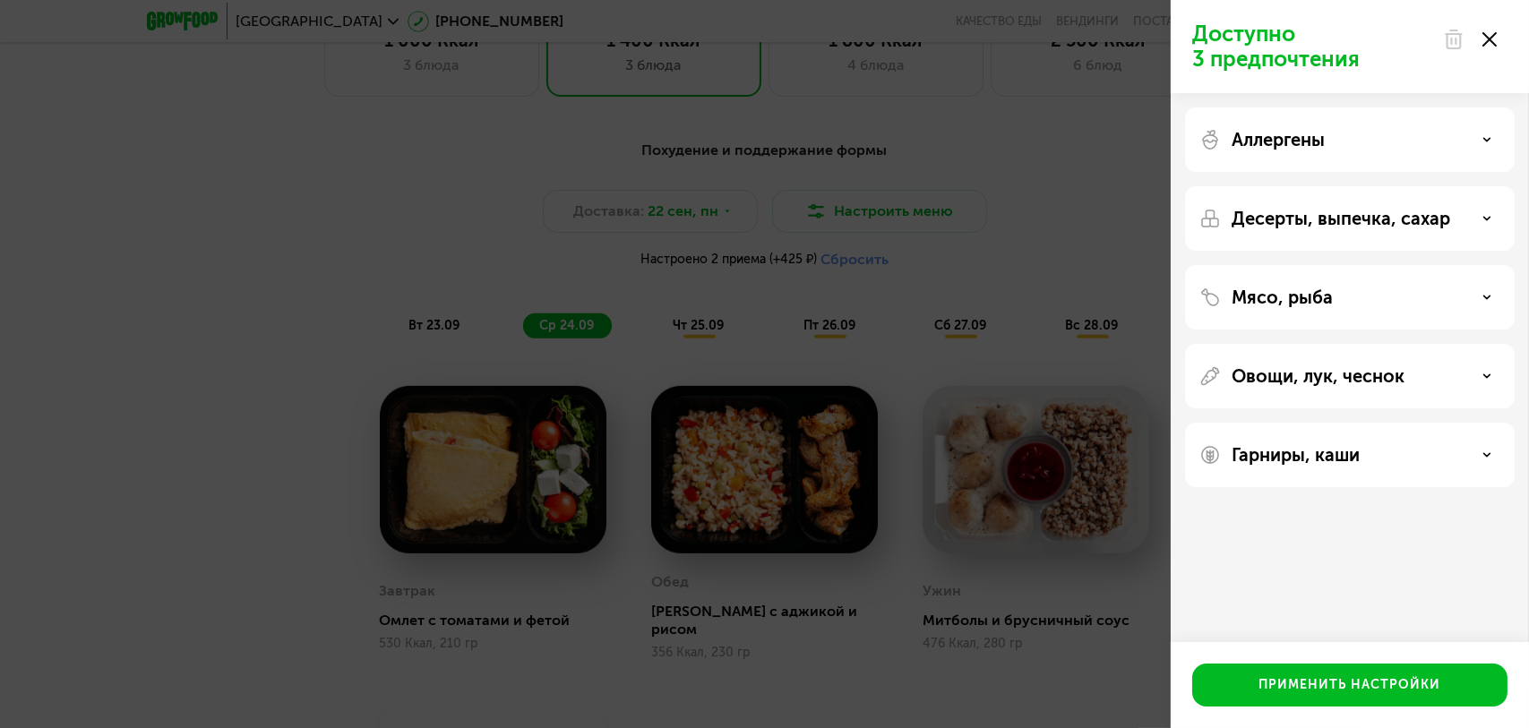
click at [1329, 289] on p "Мясо, рыба" at bounding box center [1282, 298] width 101 height 22
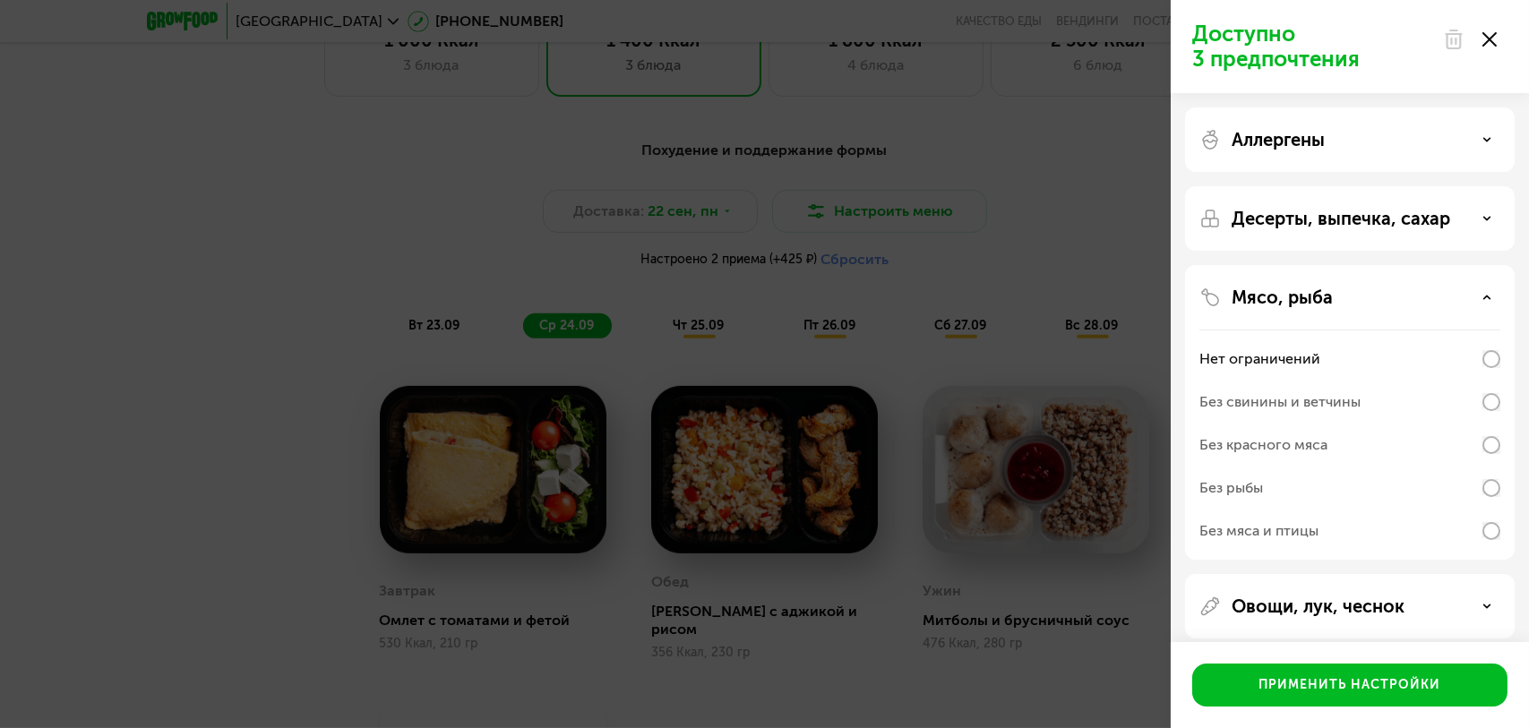
click at [1329, 289] on p "Мясо, рыба" at bounding box center [1282, 298] width 101 height 22
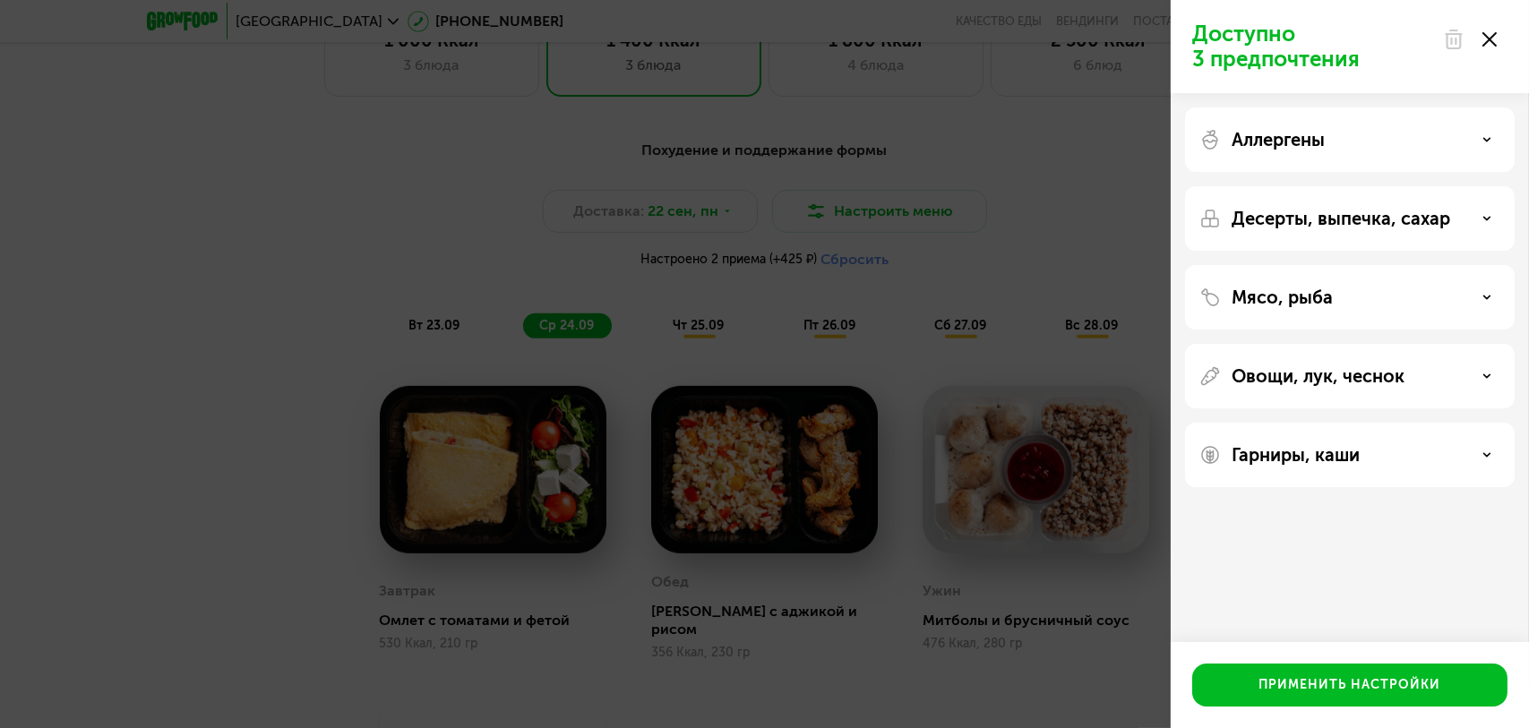
click at [1328, 219] on p "Десерты, выпечка, сахар" at bounding box center [1341, 219] width 219 height 22
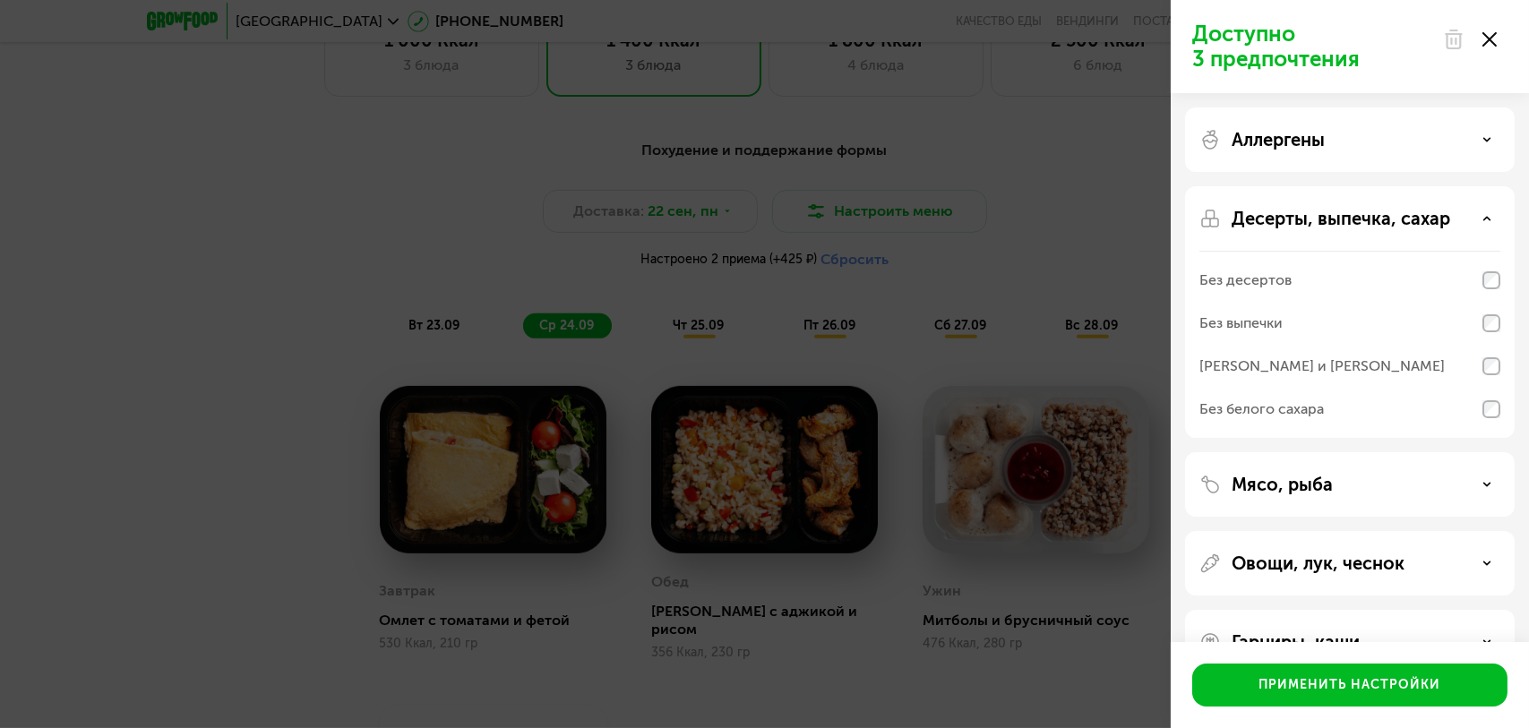
click at [1328, 219] on p "Десерты, выпечка, сахар" at bounding box center [1341, 219] width 219 height 22
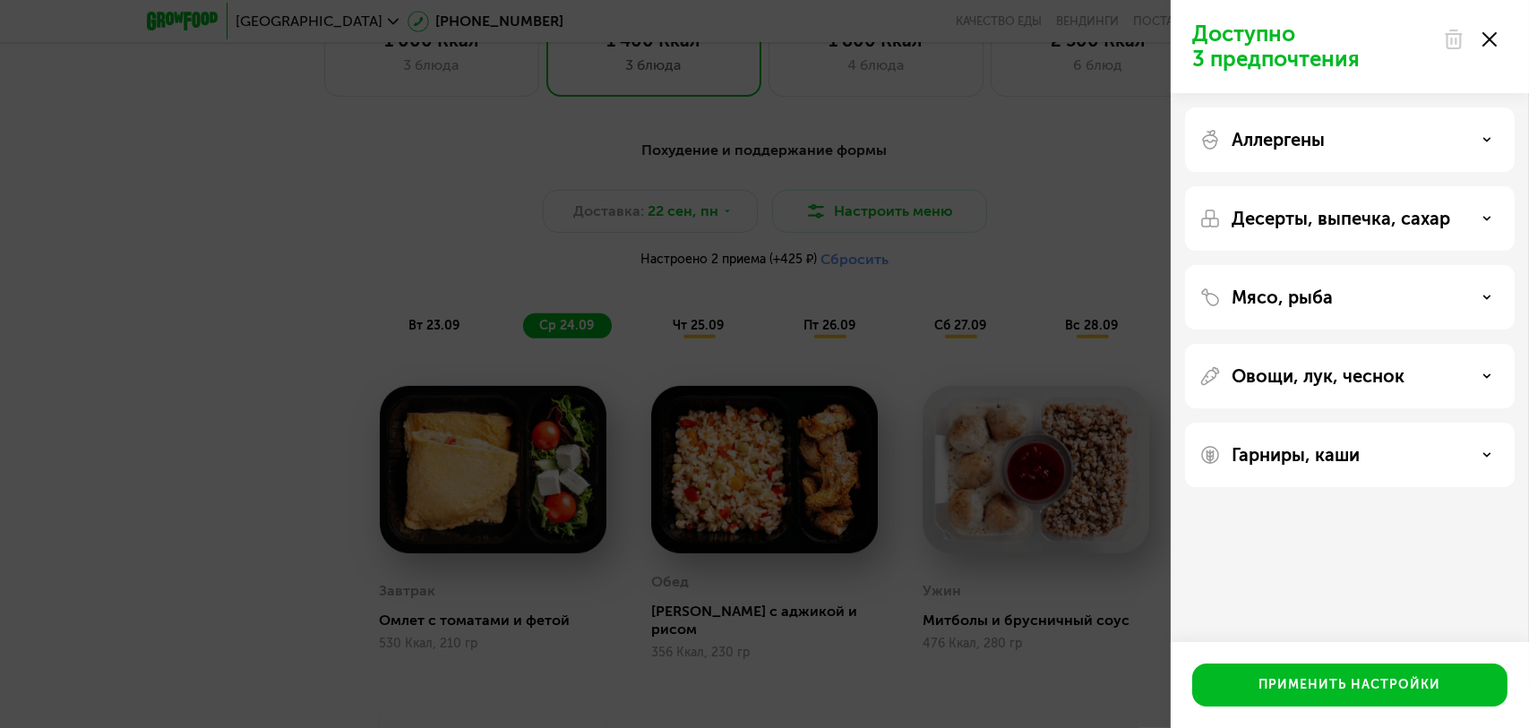
click at [1330, 135] on div "Аллергены" at bounding box center [1350, 140] width 301 height 22
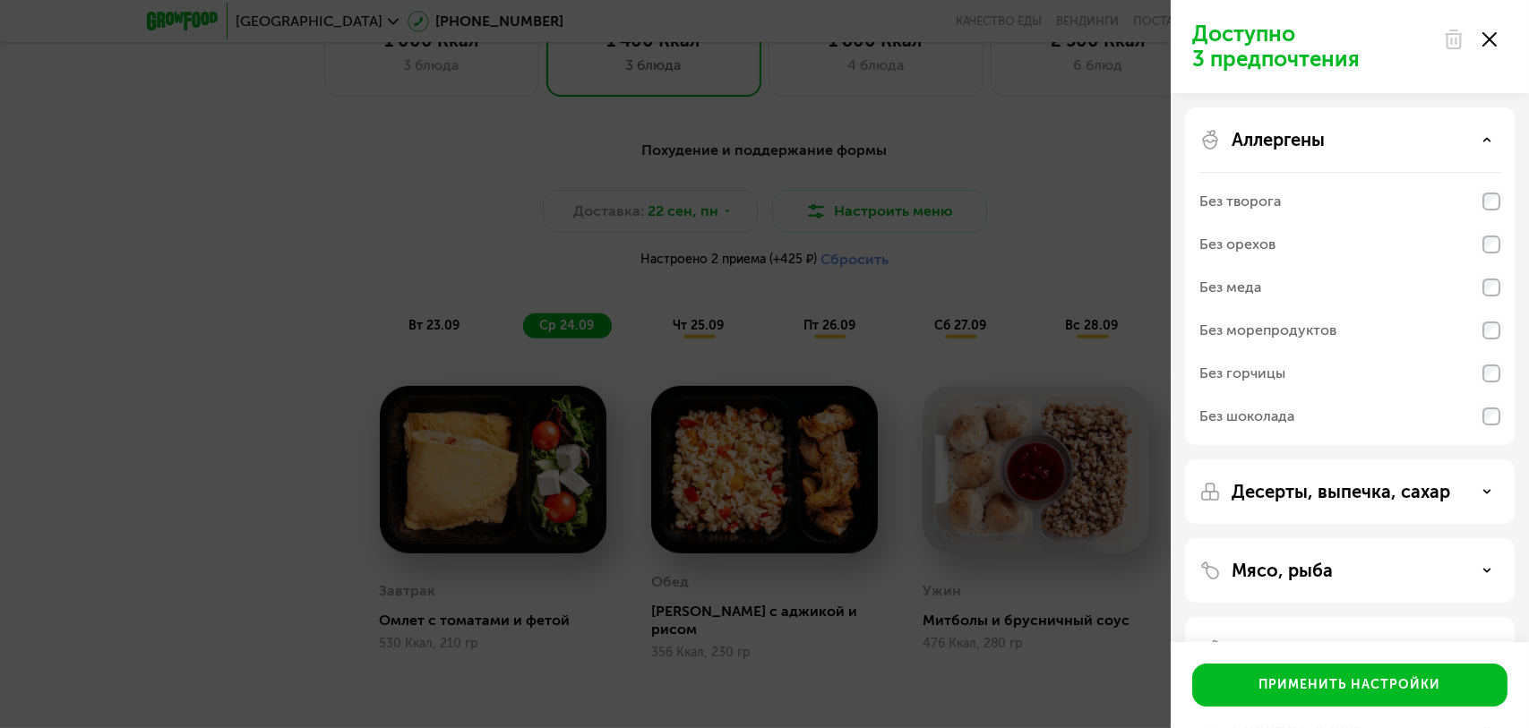
click at [1330, 135] on div "Аллергены" at bounding box center [1350, 140] width 301 height 22
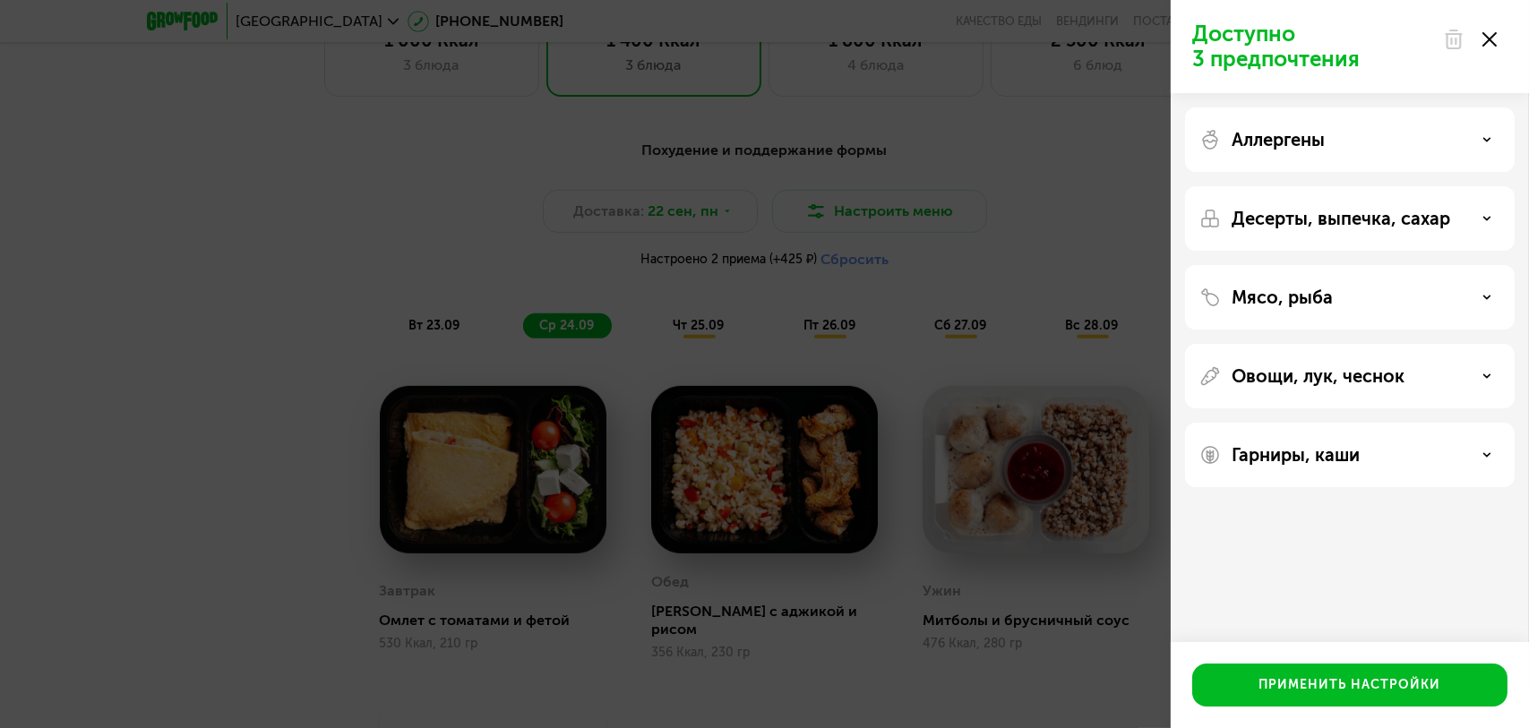
click at [1308, 460] on p "Гарниры, каши" at bounding box center [1296, 455] width 128 height 22
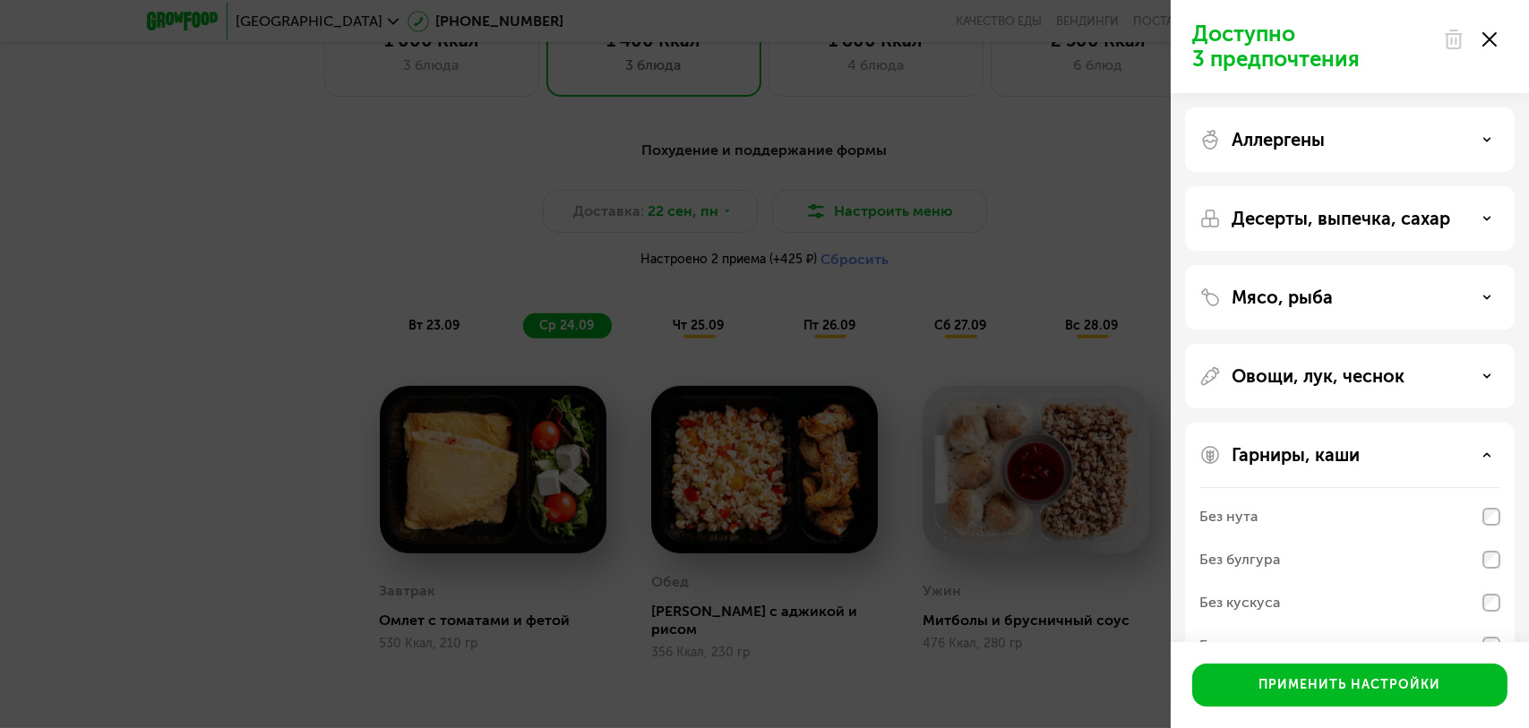
click at [1308, 460] on p "Гарниры, каши" at bounding box center [1296, 455] width 128 height 22
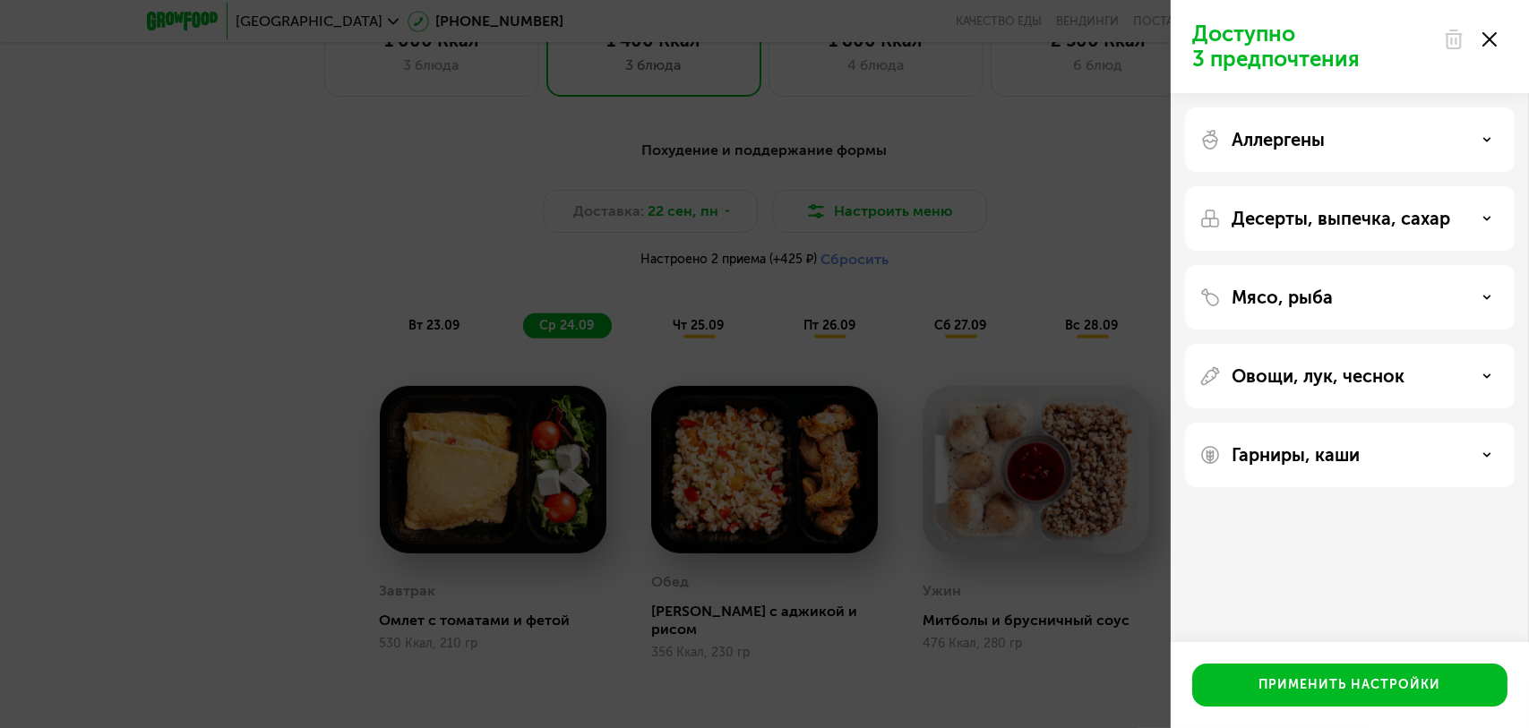
click at [1115, 646] on div "Доступно 3 предпочтения Аллергены Десерты, выпечка, сахар Мясо, рыба Овощи, лук…" at bounding box center [764, 364] width 1529 height 728
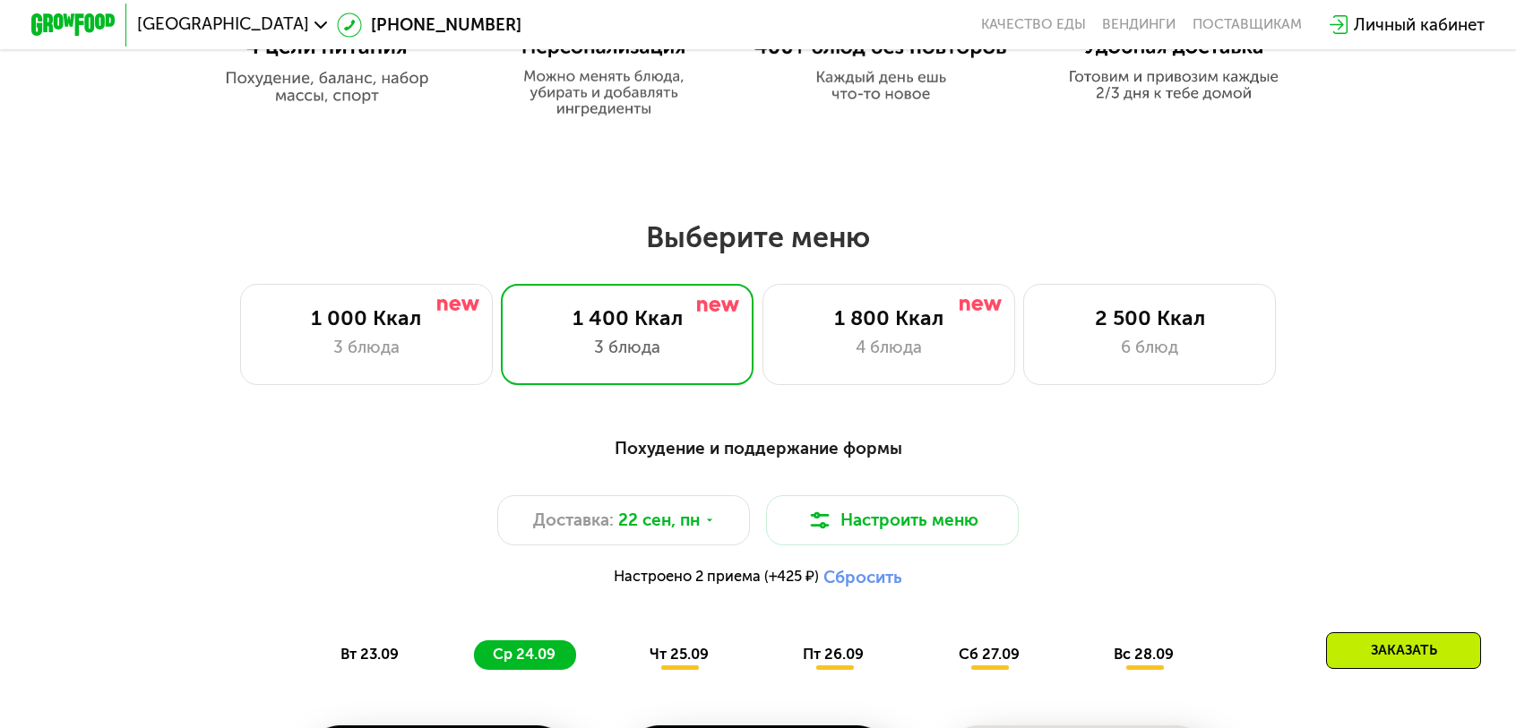
scroll to position [1156, 0]
click at [901, 335] on div "4 блюда" at bounding box center [888, 347] width 209 height 25
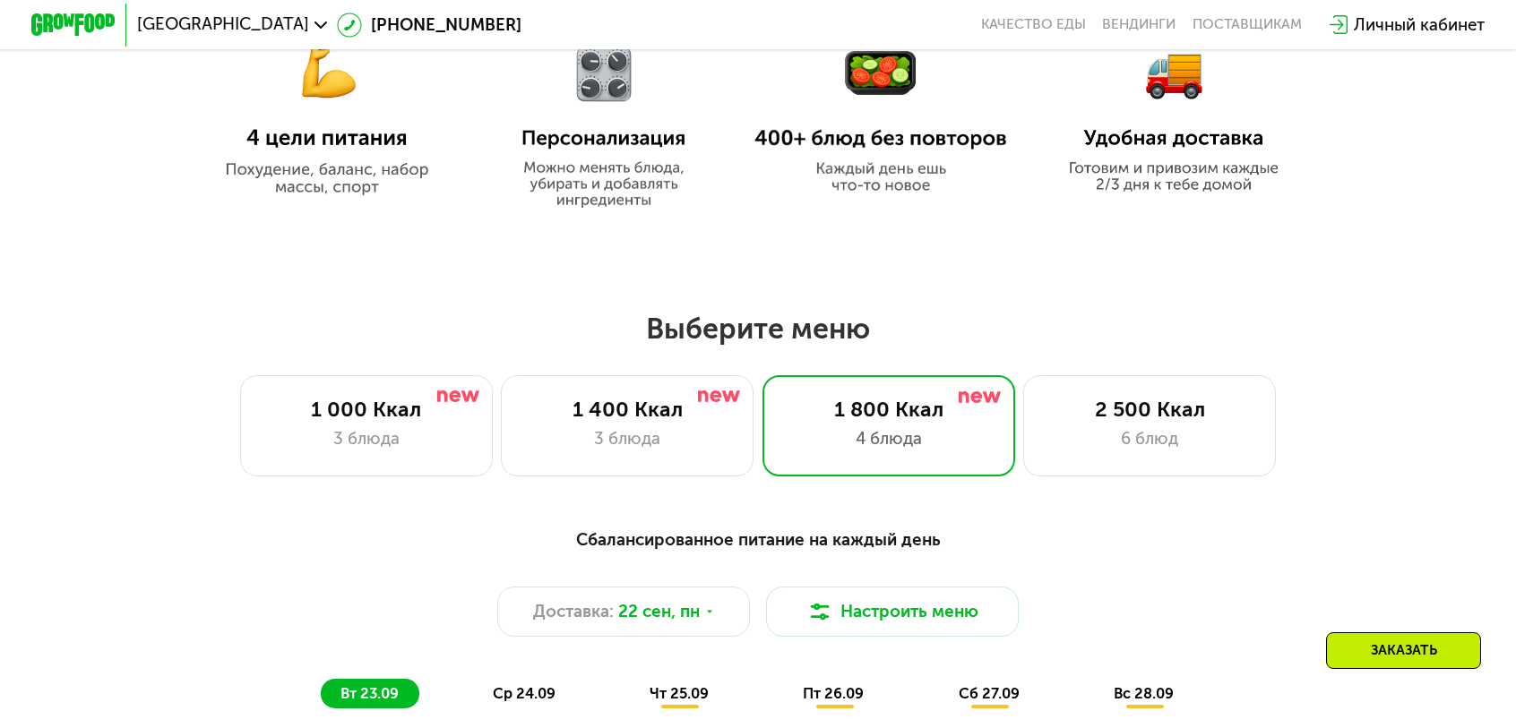
scroll to position [1065, 0]
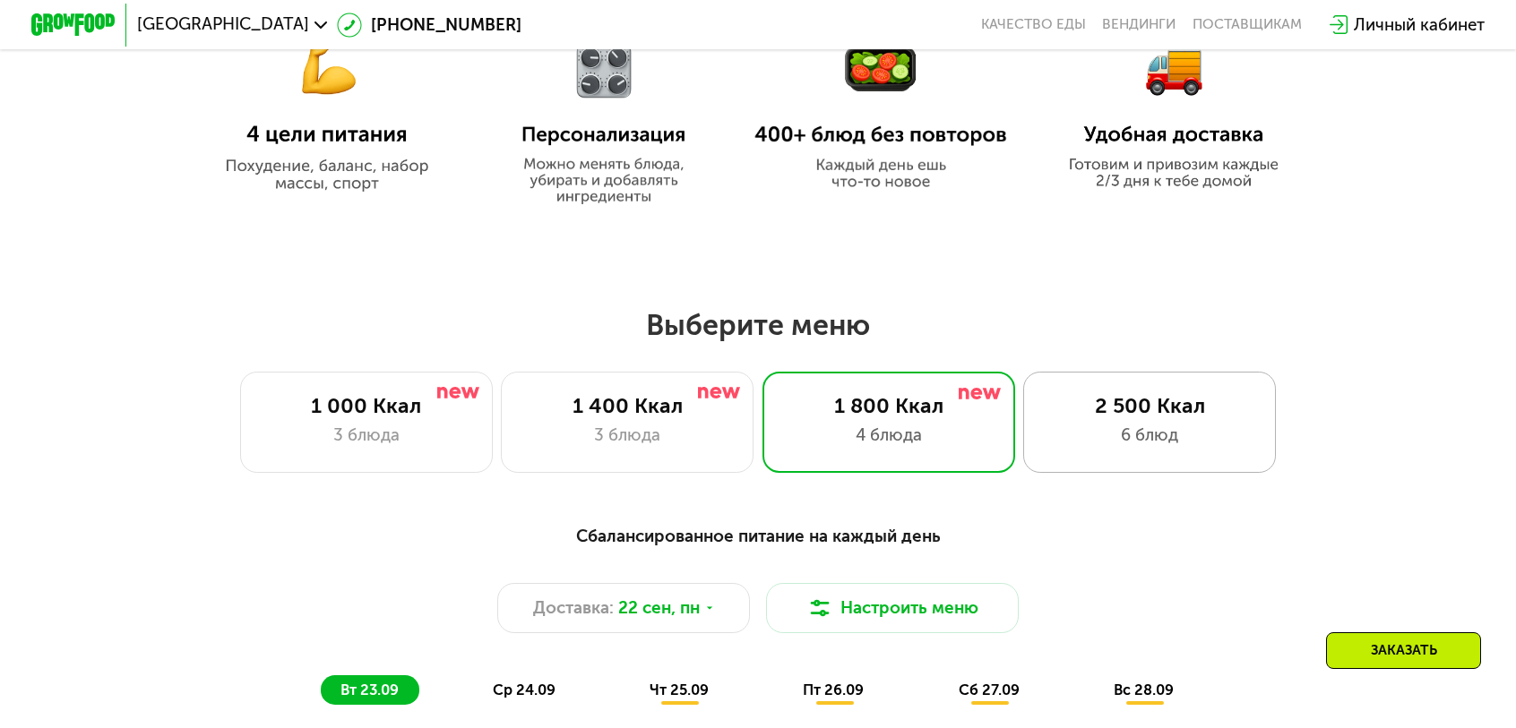
click at [1099, 402] on div "2 500 Ккал" at bounding box center [1150, 405] width 209 height 25
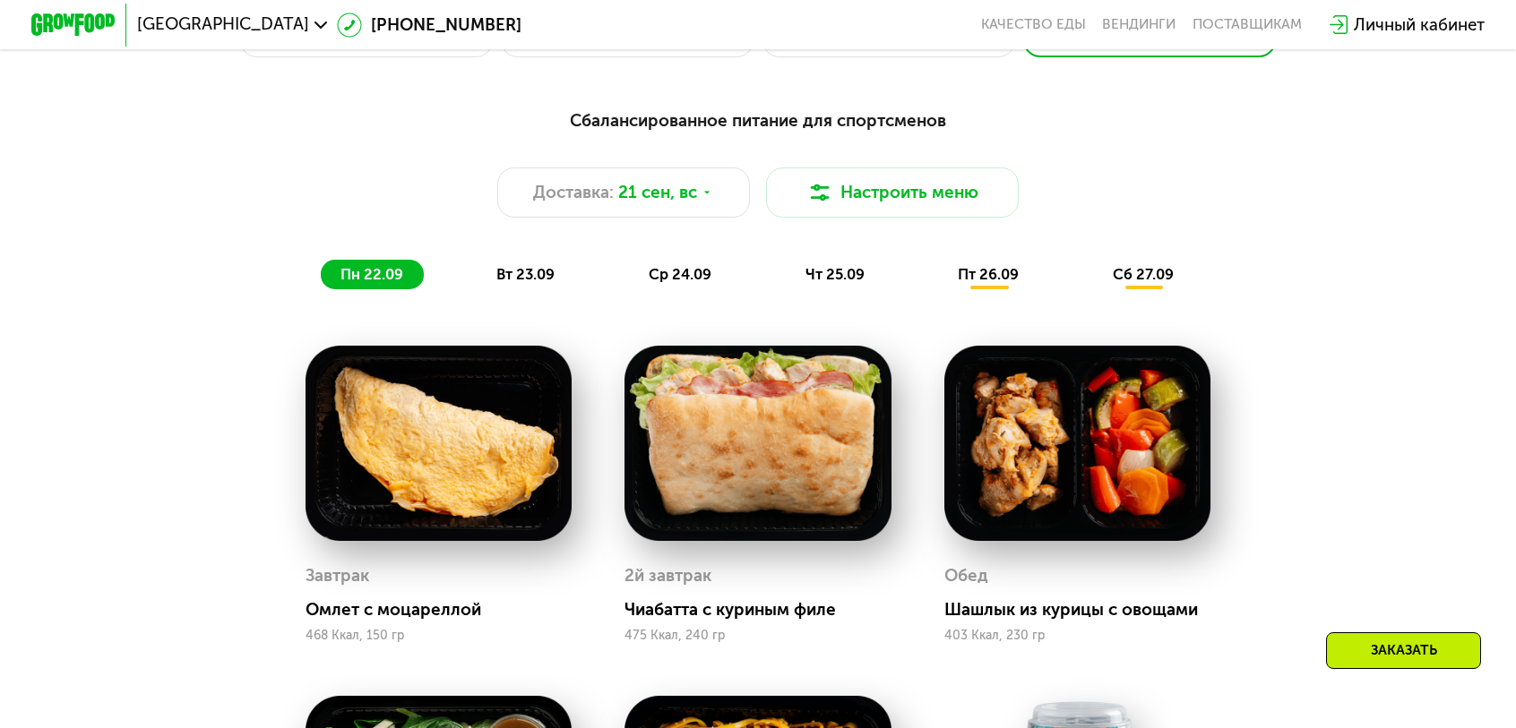
scroll to position [1484, 0]
click at [820, 266] on span "чт 25.09" at bounding box center [834, 274] width 59 height 17
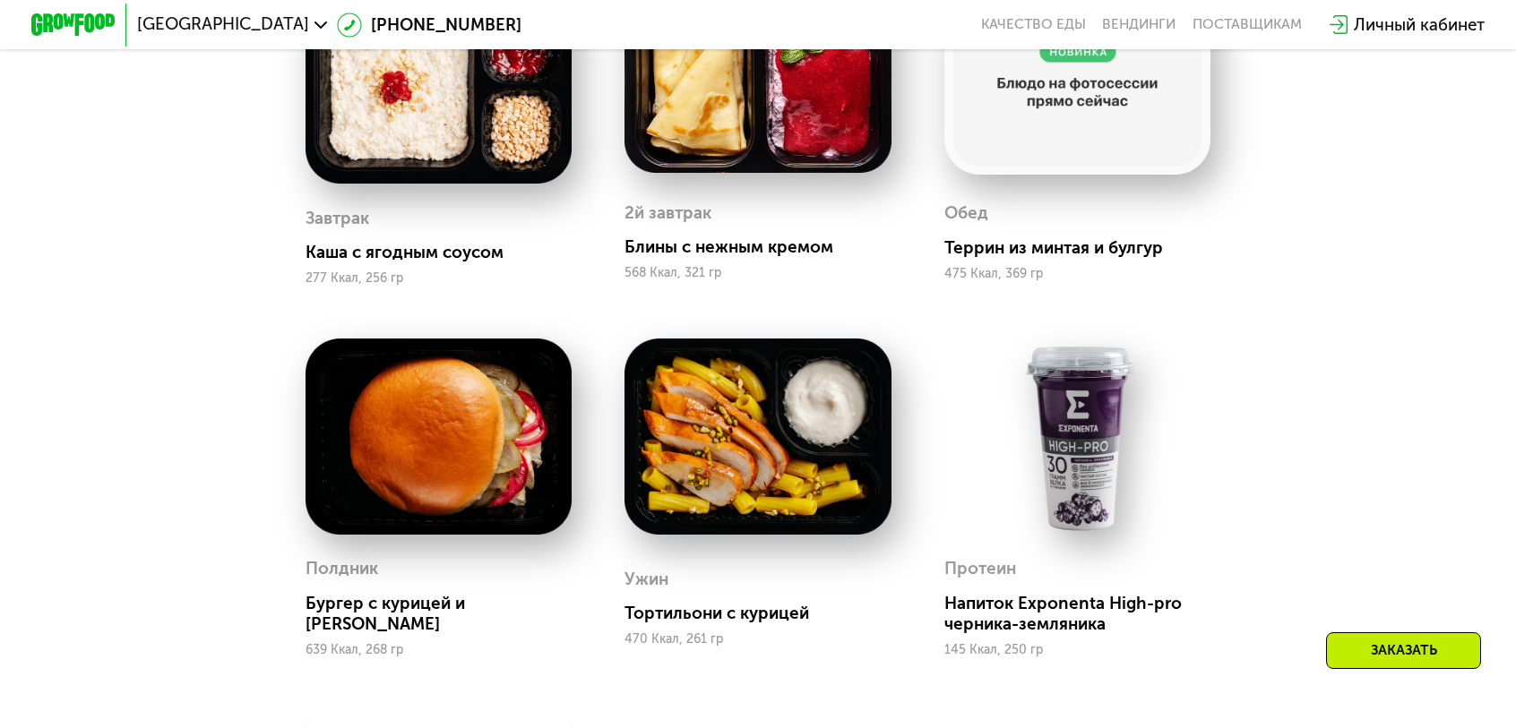
scroll to position [1842, 0]
